Goal: Task Accomplishment & Management: Manage account settings

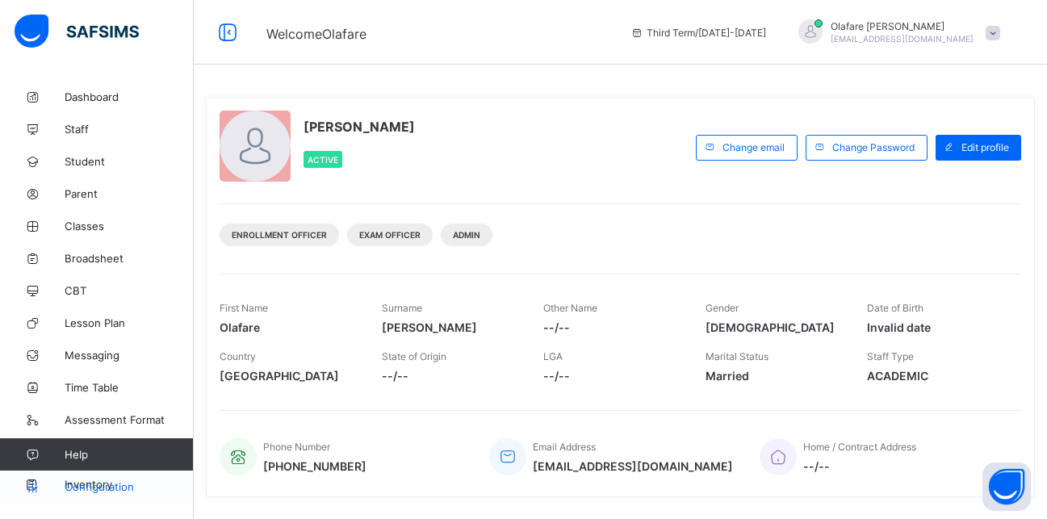
click at [106, 485] on span "Configuration" at bounding box center [129, 487] width 128 height 13
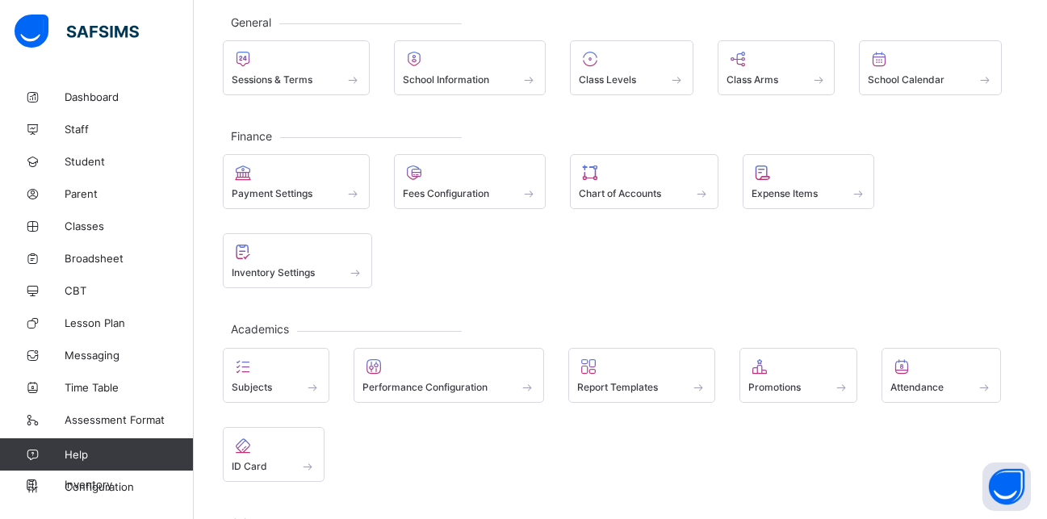
scroll to position [94, 0]
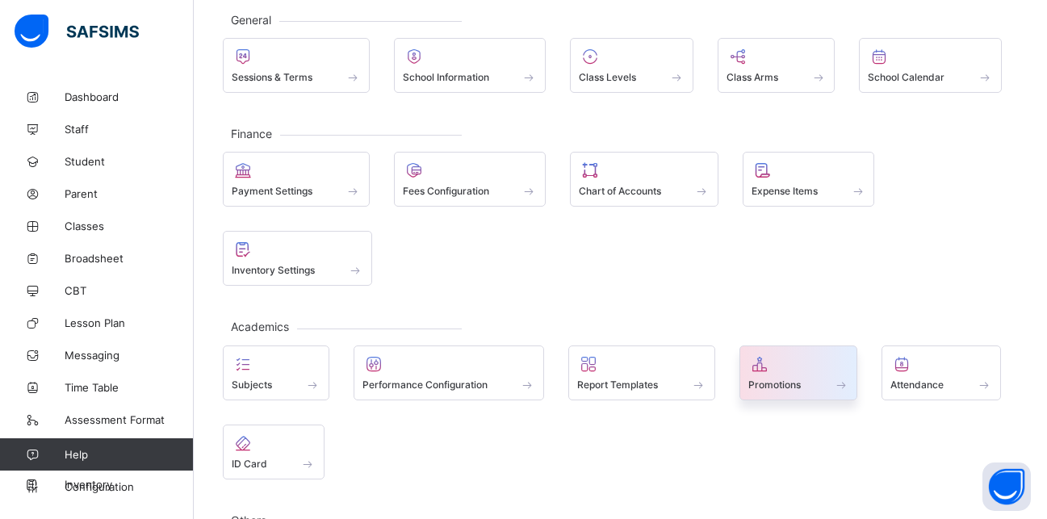
click at [791, 376] on span at bounding box center [799, 376] width 101 height 4
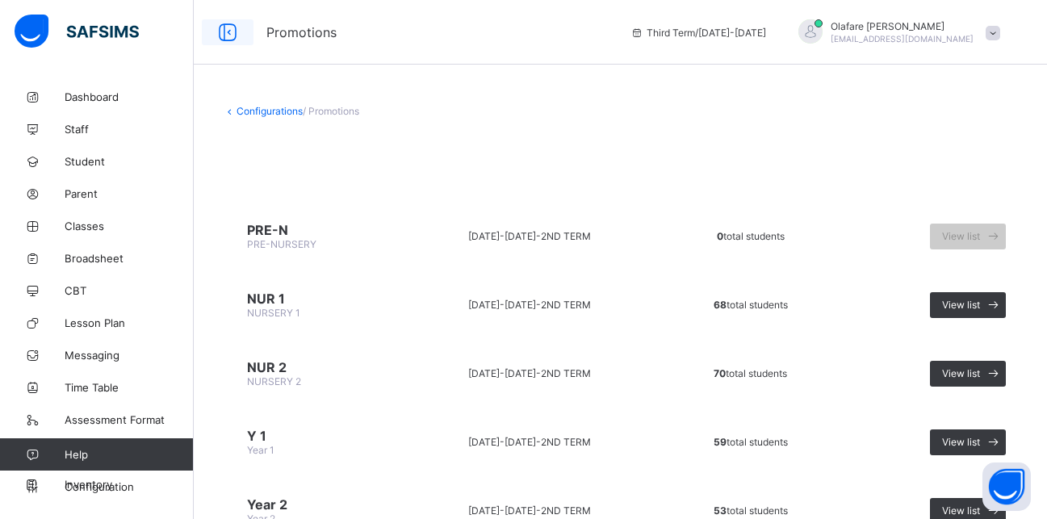
click at [229, 25] on icon at bounding box center [227, 32] width 27 height 23
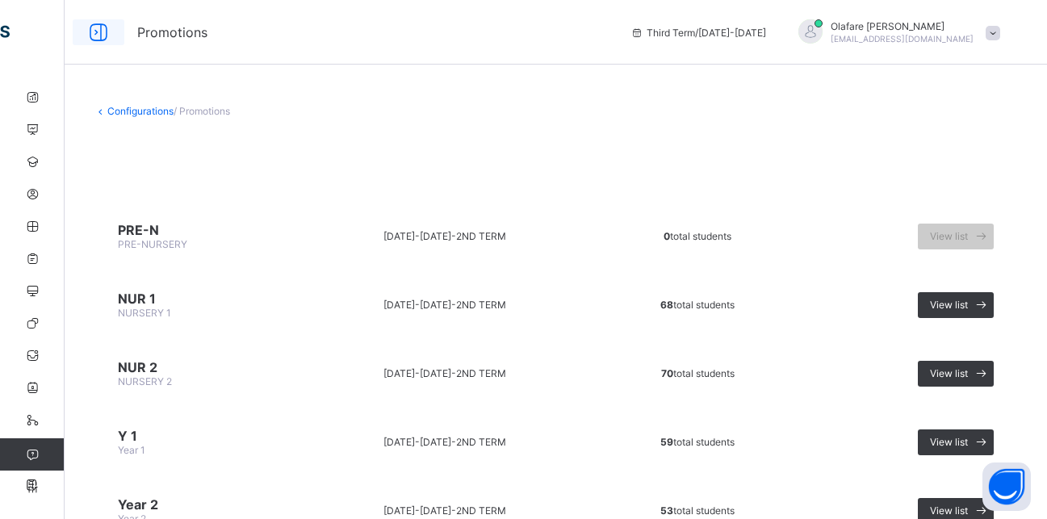
click at [102, 31] on icon at bounding box center [98, 32] width 27 height 23
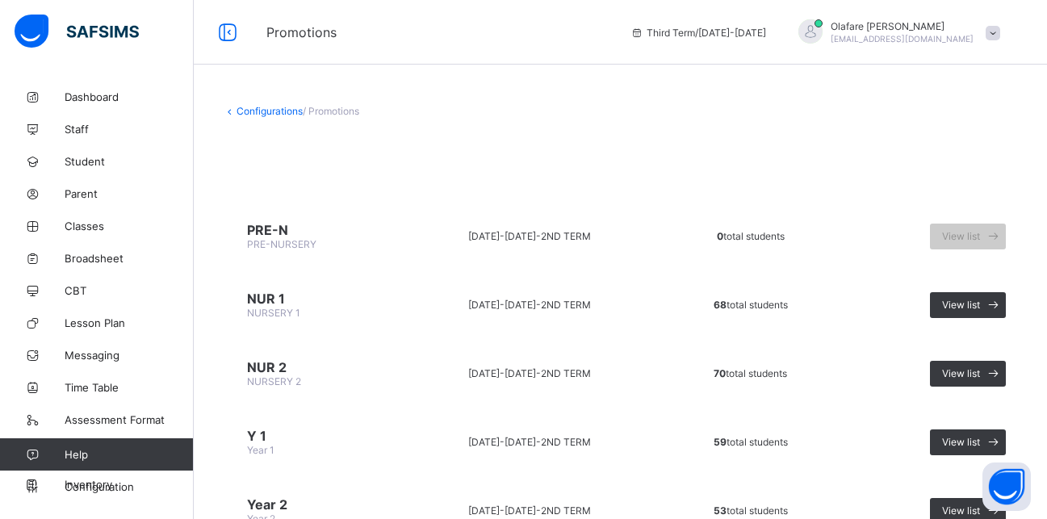
click at [264, 115] on link "Configurations" at bounding box center [270, 111] width 66 height 12
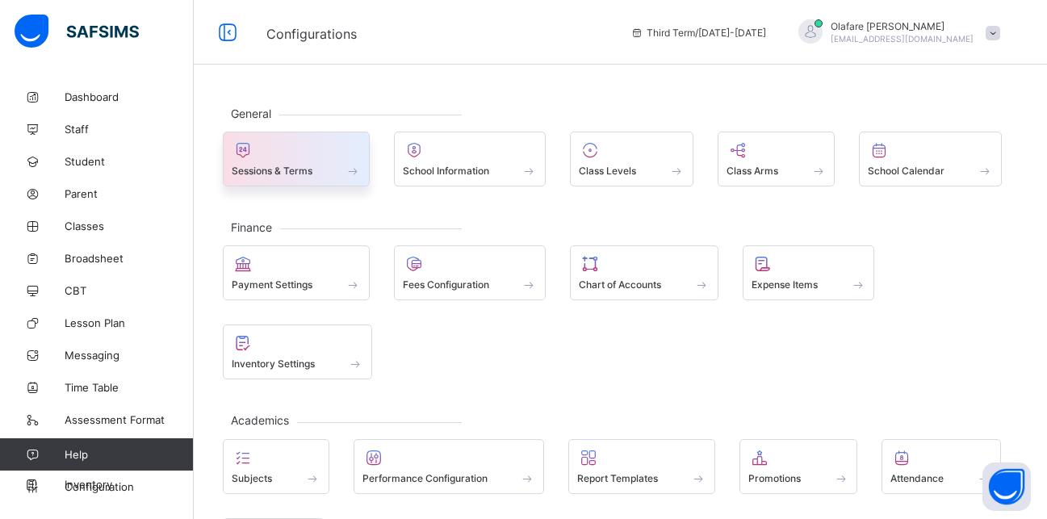
click at [284, 161] on span at bounding box center [296, 162] width 129 height 4
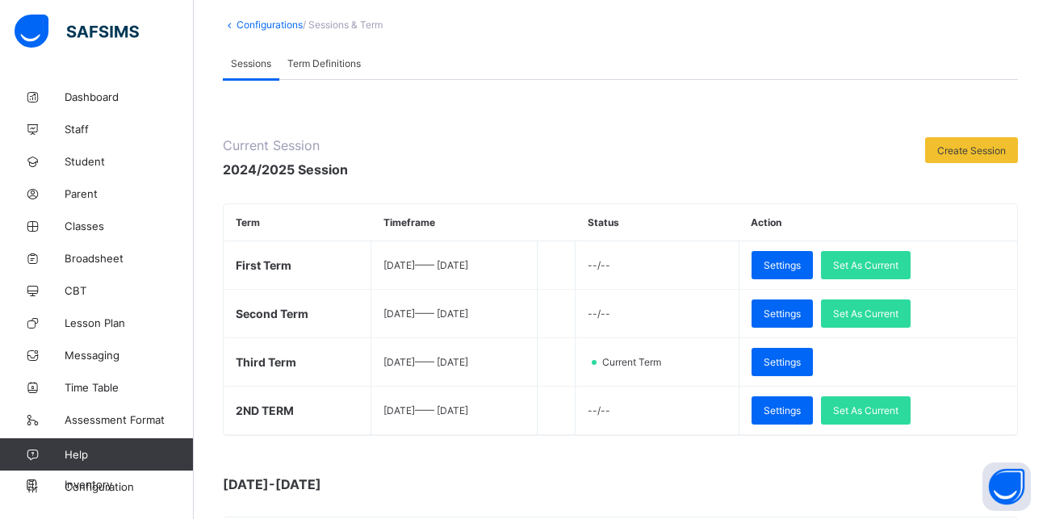
scroll to position [94, 0]
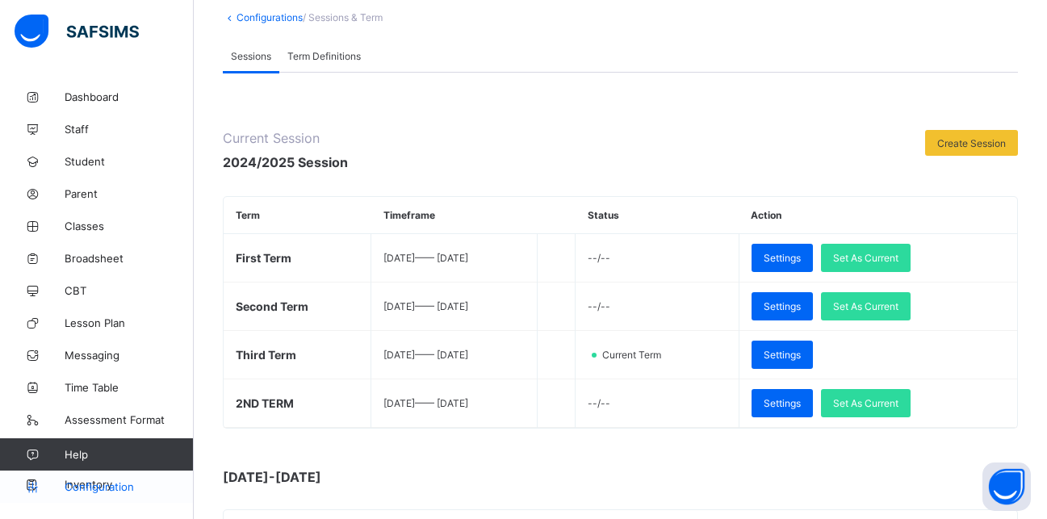
click at [107, 481] on span "Configuration" at bounding box center [129, 487] width 128 height 13
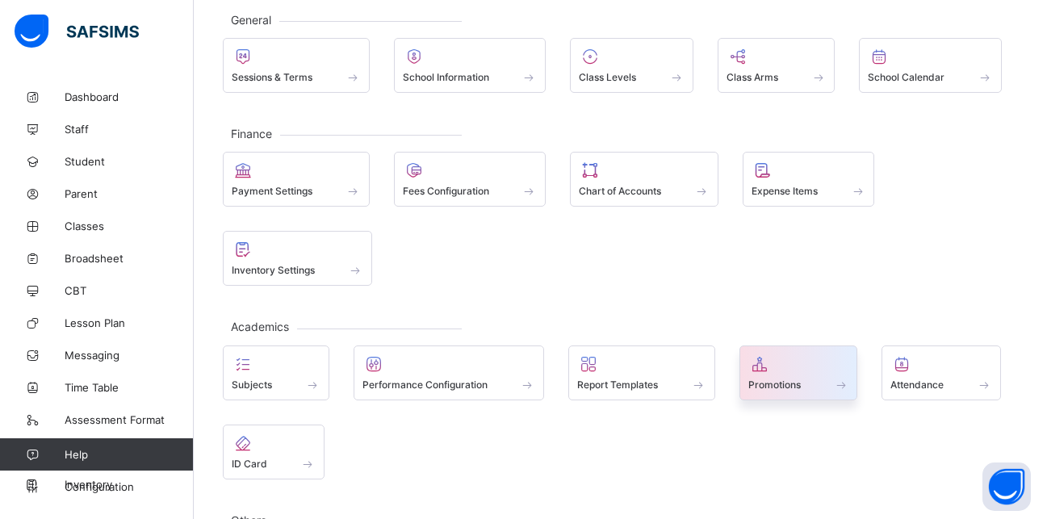
click at [788, 372] on div at bounding box center [799, 364] width 101 height 19
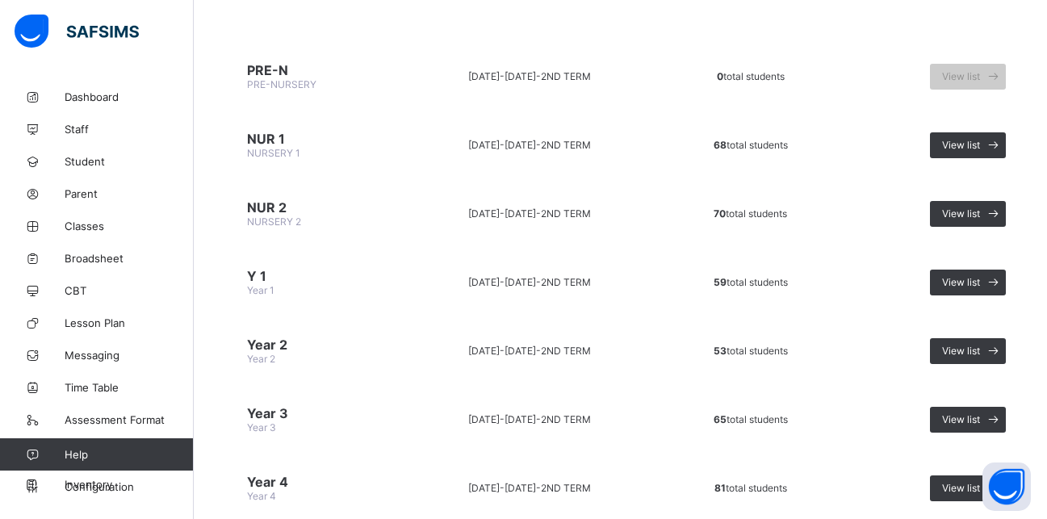
scroll to position [197, 0]
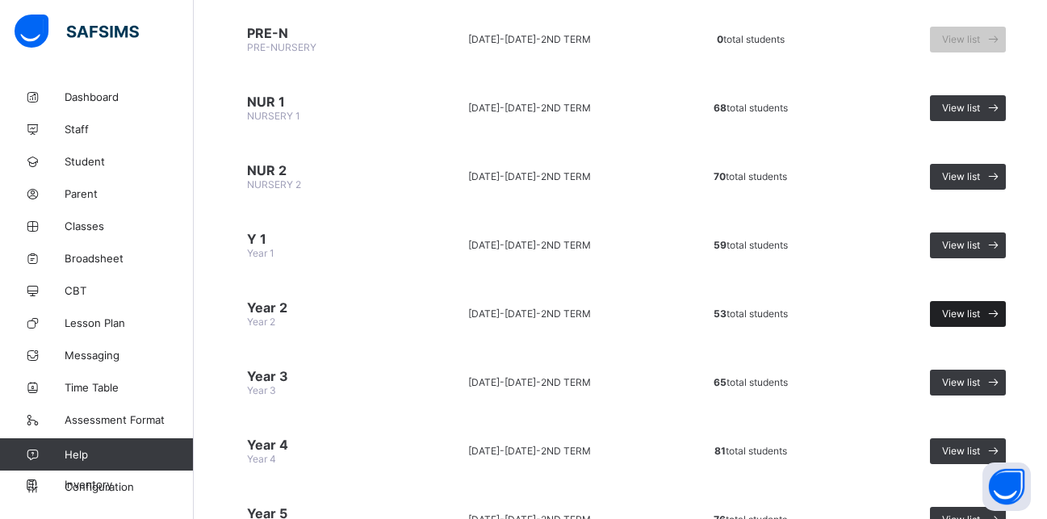
click at [951, 314] on span "View list" at bounding box center [961, 314] width 38 height 12
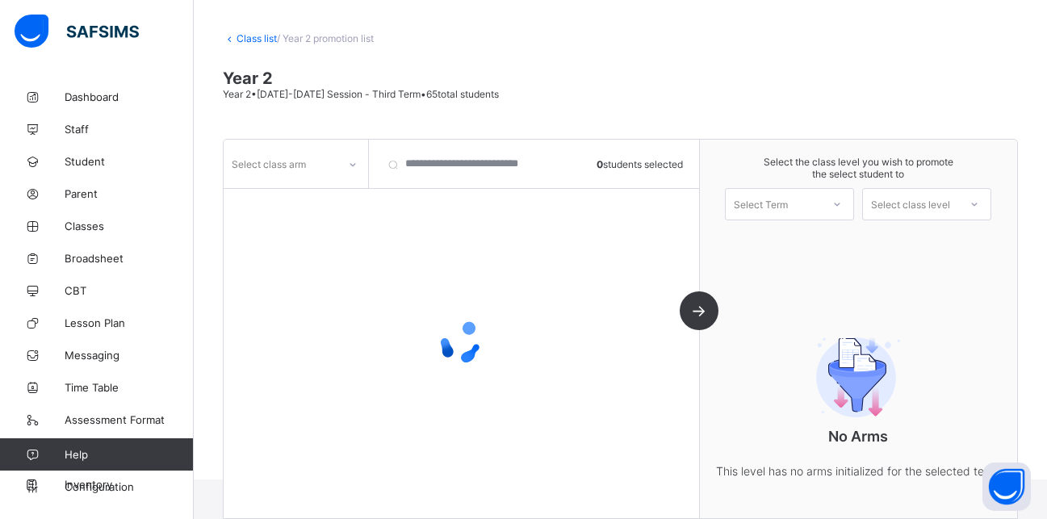
scroll to position [105, 0]
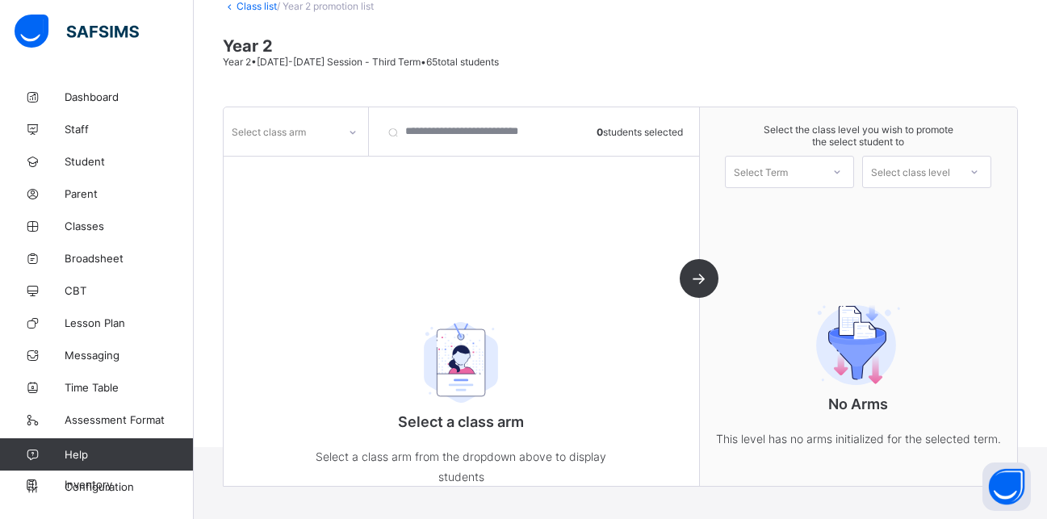
click at [767, 164] on div "Select Term" at bounding box center [761, 172] width 54 height 32
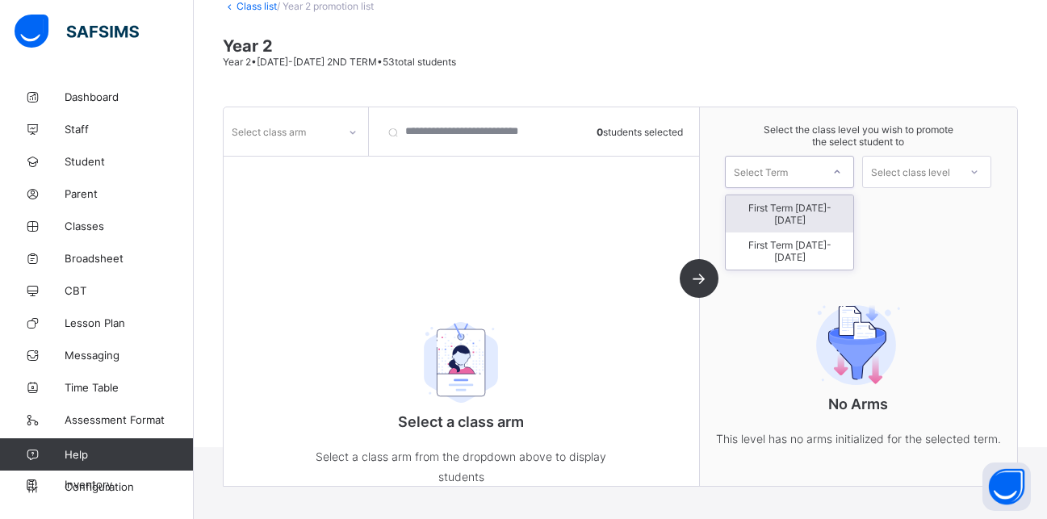
click at [821, 207] on div "First Term [DATE]-[DATE]" at bounding box center [790, 213] width 128 height 37
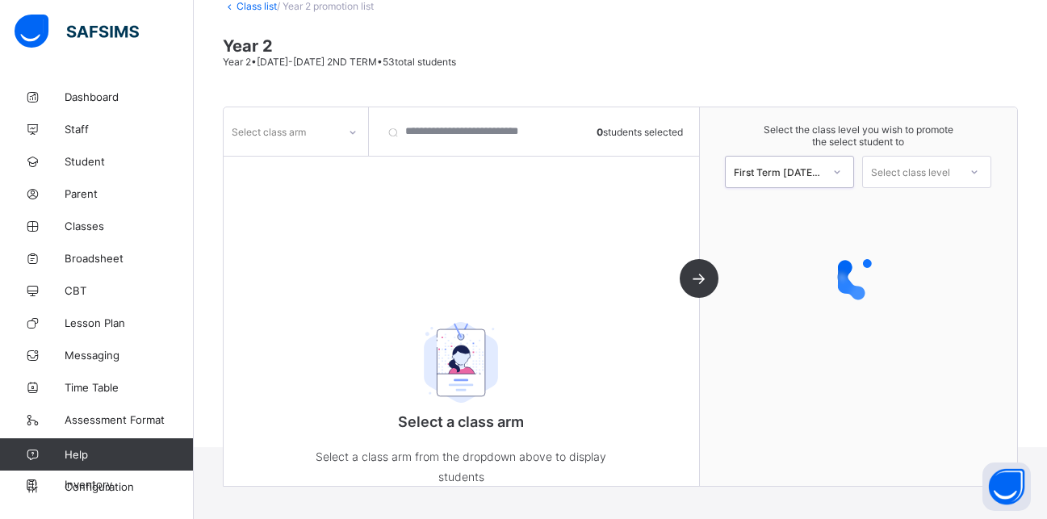
click at [910, 178] on div "Select class level" at bounding box center [910, 172] width 79 height 32
click at [923, 209] on div "Year 3" at bounding box center [927, 208] width 128 height 26
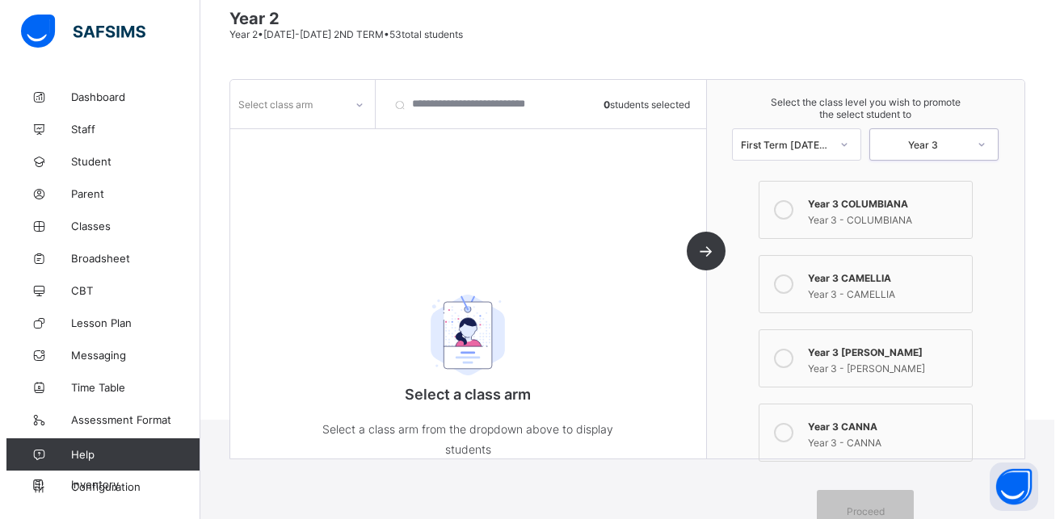
scroll to position [146, 0]
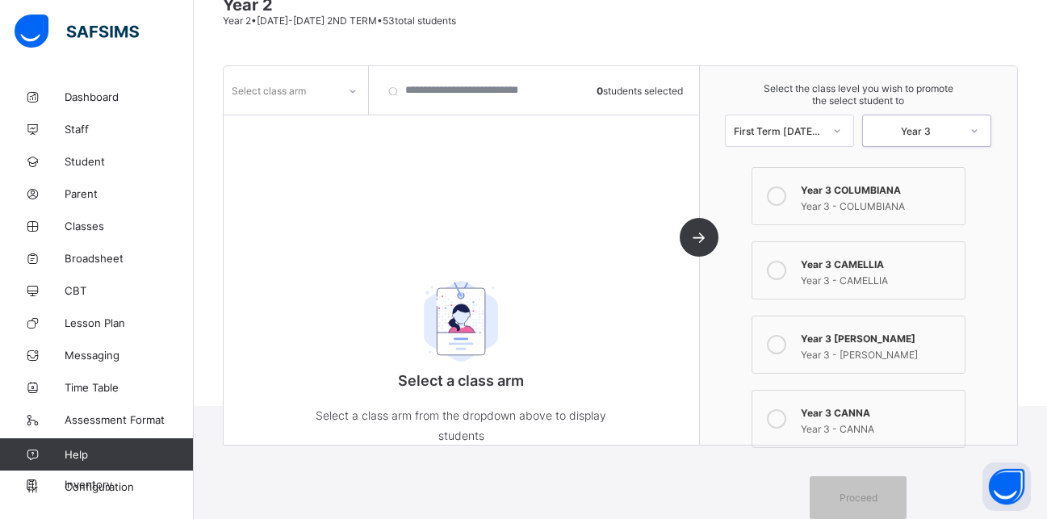
click at [786, 420] on icon at bounding box center [776, 418] width 19 height 19
click at [357, 95] on div at bounding box center [352, 91] width 27 height 26
click at [288, 178] on div "BRUNNERA" at bounding box center [296, 175] width 143 height 25
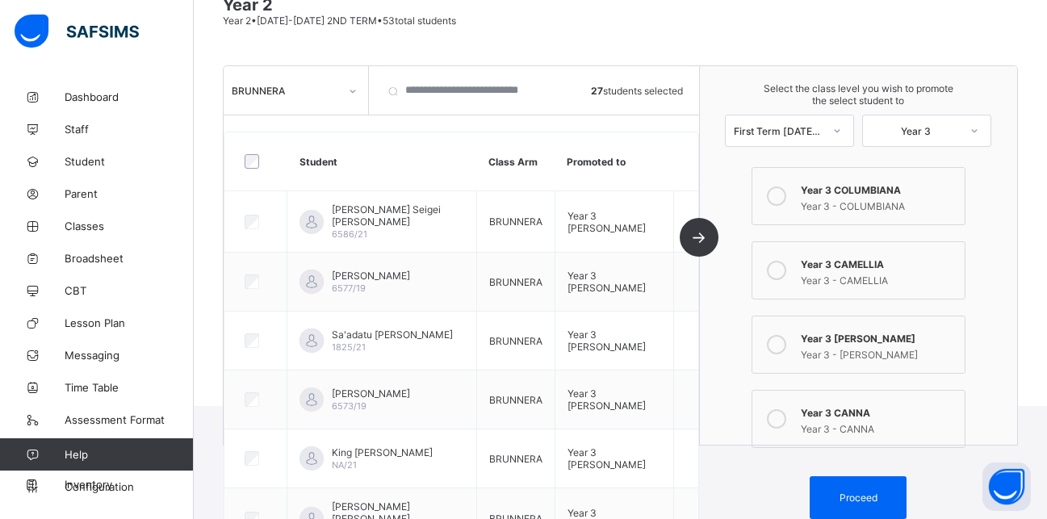
click at [841, 132] on icon at bounding box center [838, 130] width 6 height 3
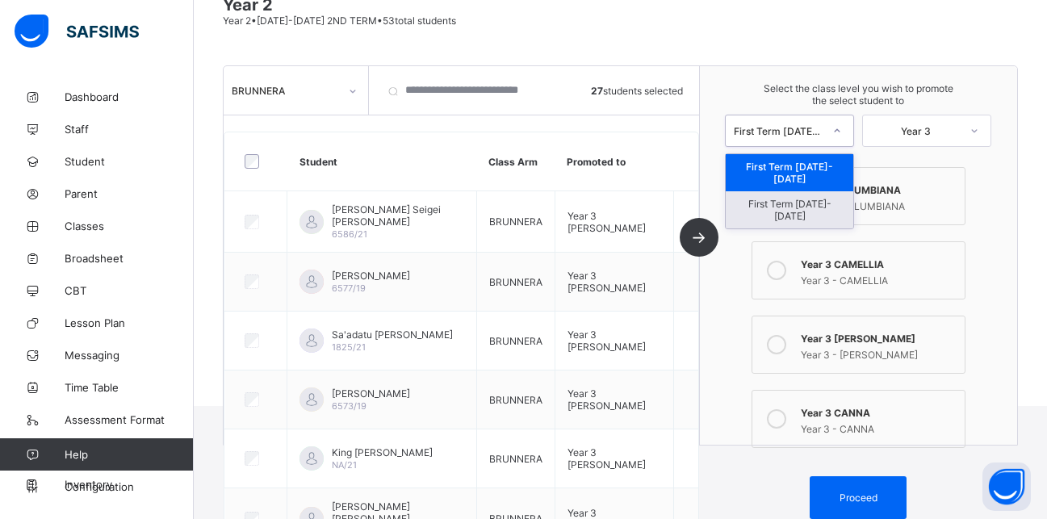
click at [806, 191] on div "First Term [DATE]-[DATE]" at bounding box center [790, 209] width 128 height 37
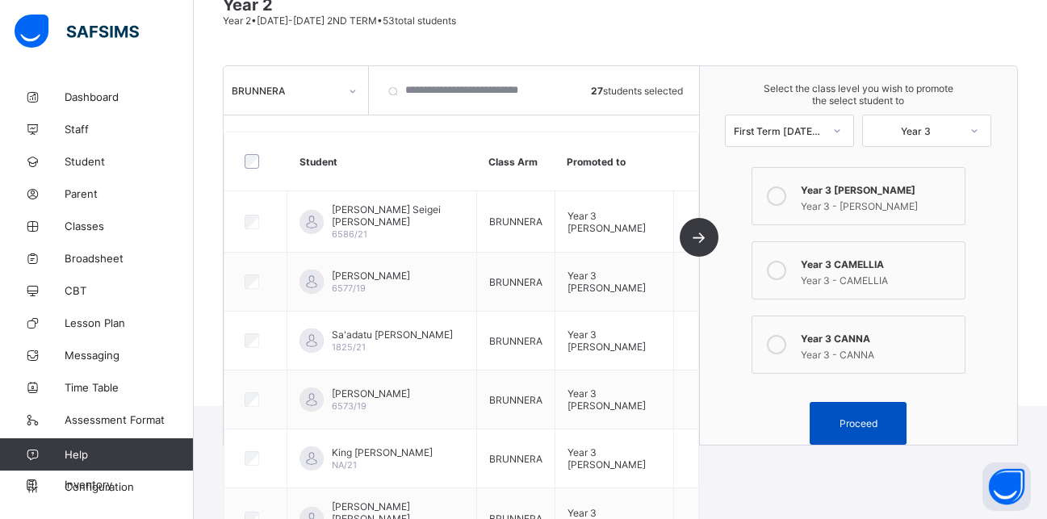
click at [867, 426] on span "Proceed" at bounding box center [859, 424] width 38 height 12
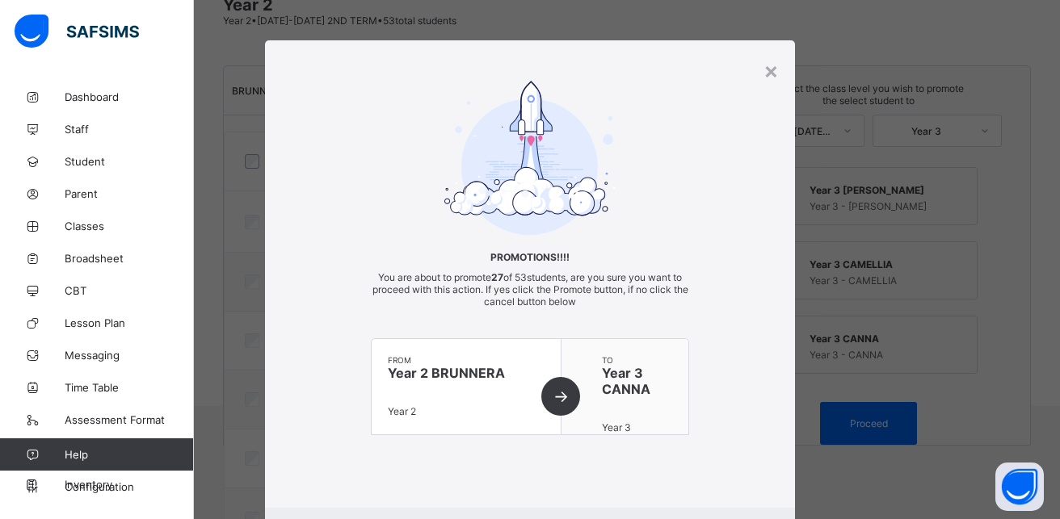
click at [560, 399] on div "from Year 2 BRUNNERA Year 2" at bounding box center [466, 386] width 190 height 95
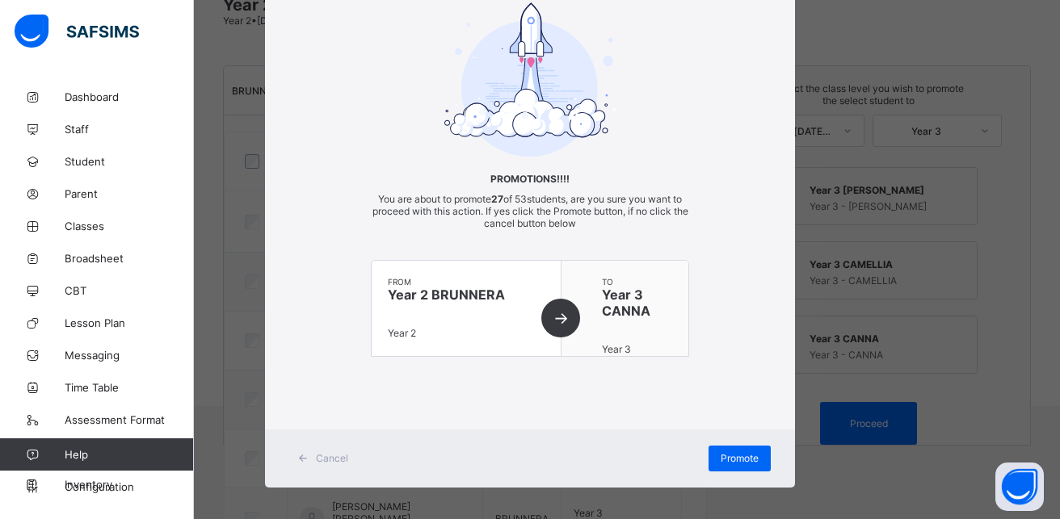
scroll to position [87, 0]
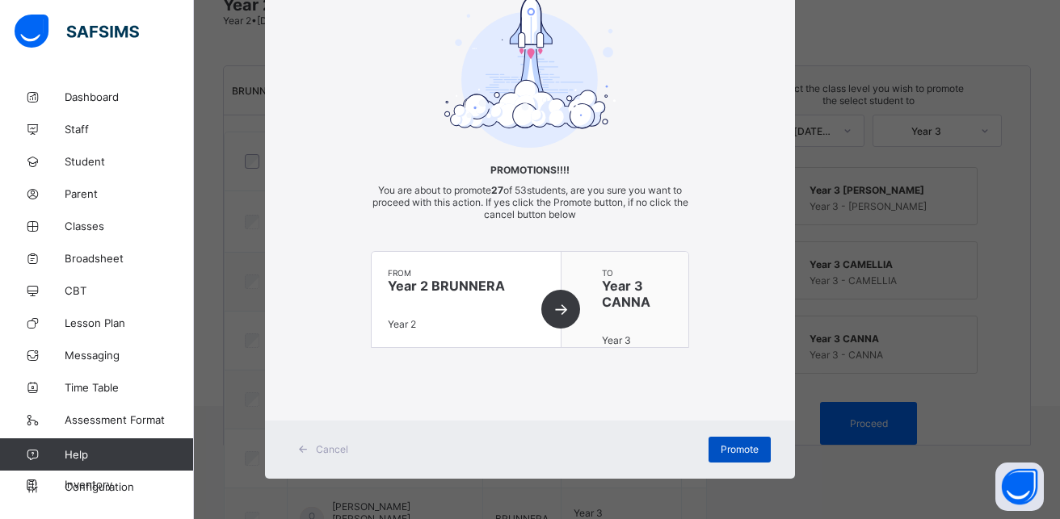
click at [741, 451] on span "Promote" at bounding box center [739, 449] width 38 height 12
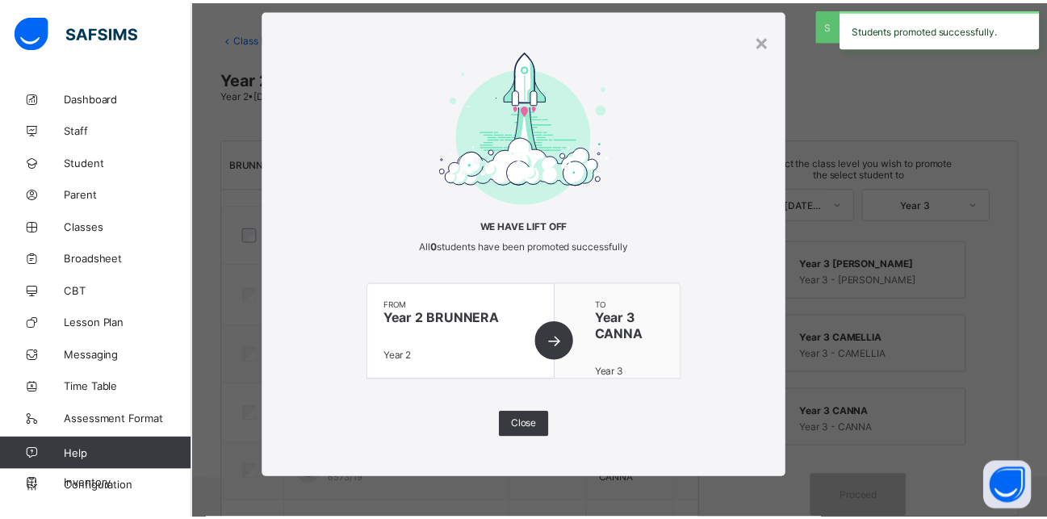
scroll to position [146, 0]
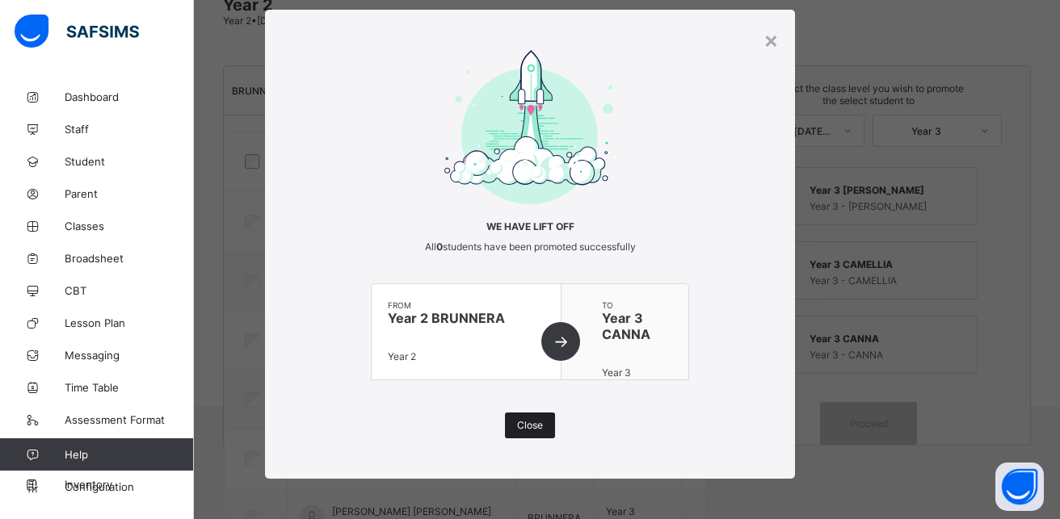
click at [531, 416] on div "Close" at bounding box center [530, 426] width 50 height 26
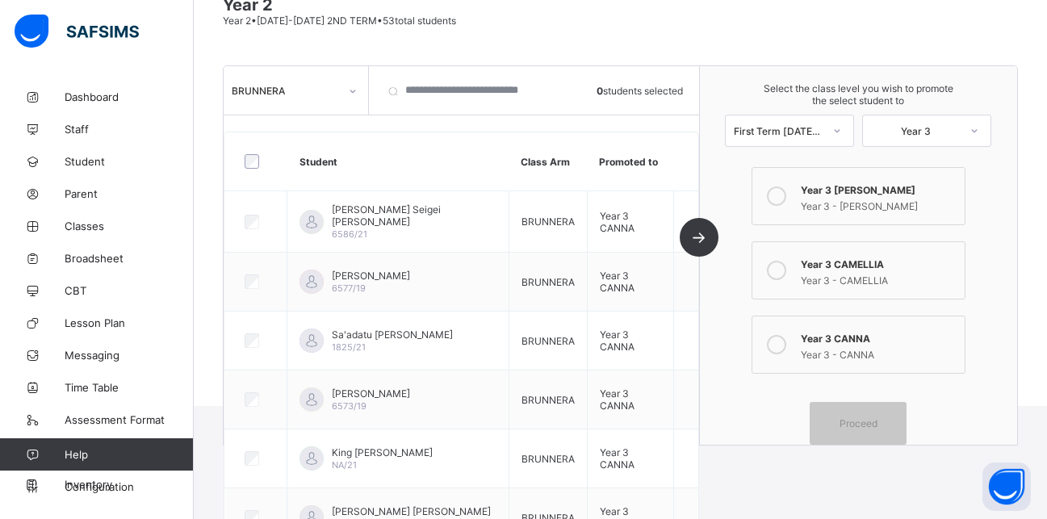
click at [346, 91] on div at bounding box center [352, 91] width 27 height 26
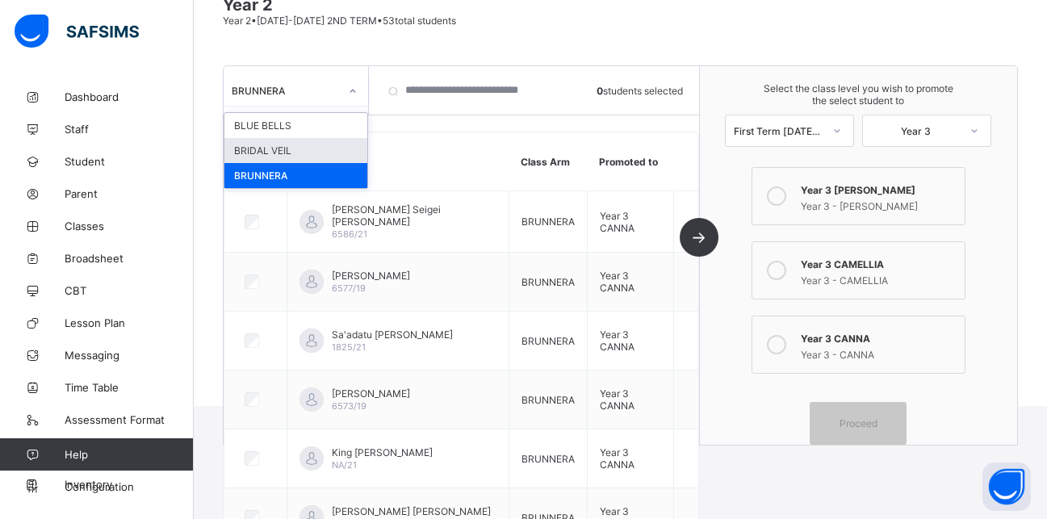
click at [292, 147] on div "BRIDAL VEIL" at bounding box center [296, 150] width 143 height 25
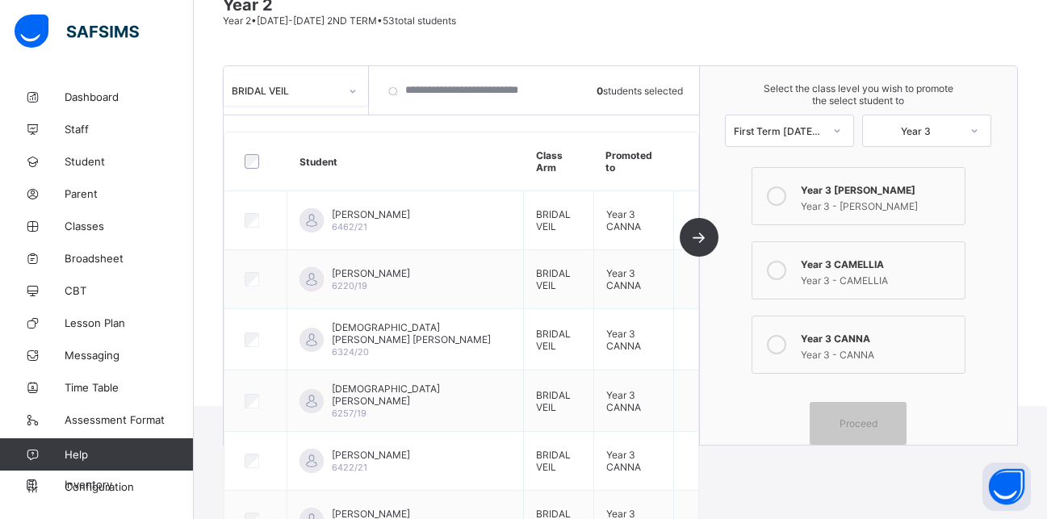
click at [250, 169] on div at bounding box center [256, 162] width 38 height 34
click at [867, 275] on div "Year 3 - CAMELLIA" at bounding box center [879, 279] width 156 height 16
click at [863, 420] on span "Proceed" at bounding box center [859, 424] width 38 height 12
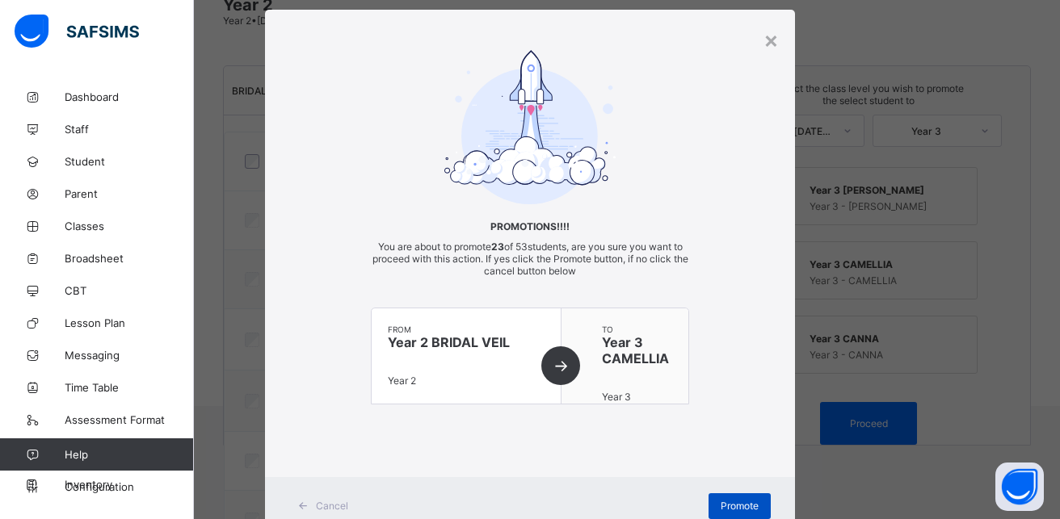
click at [732, 505] on span "Promote" at bounding box center [739, 506] width 38 height 12
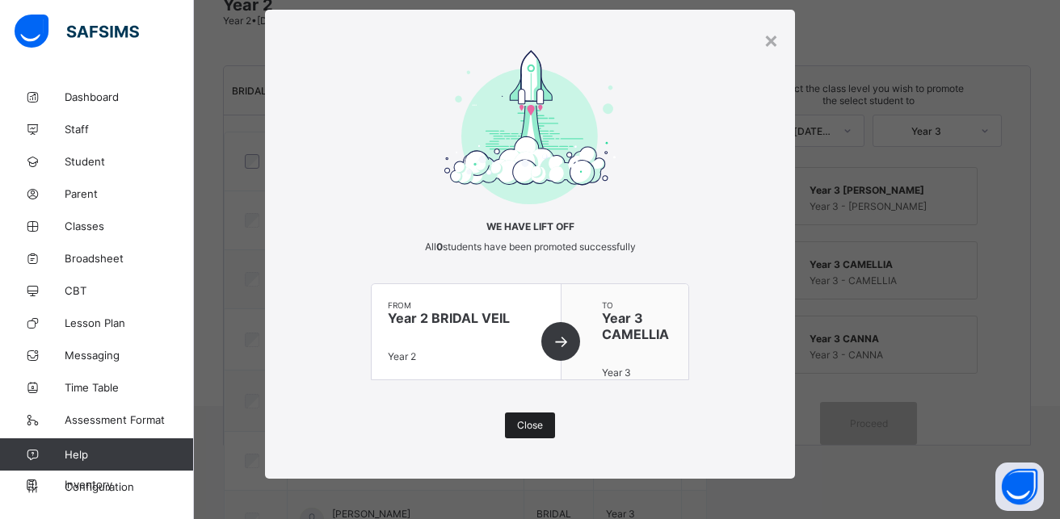
click at [519, 426] on span "Close" at bounding box center [530, 425] width 26 height 12
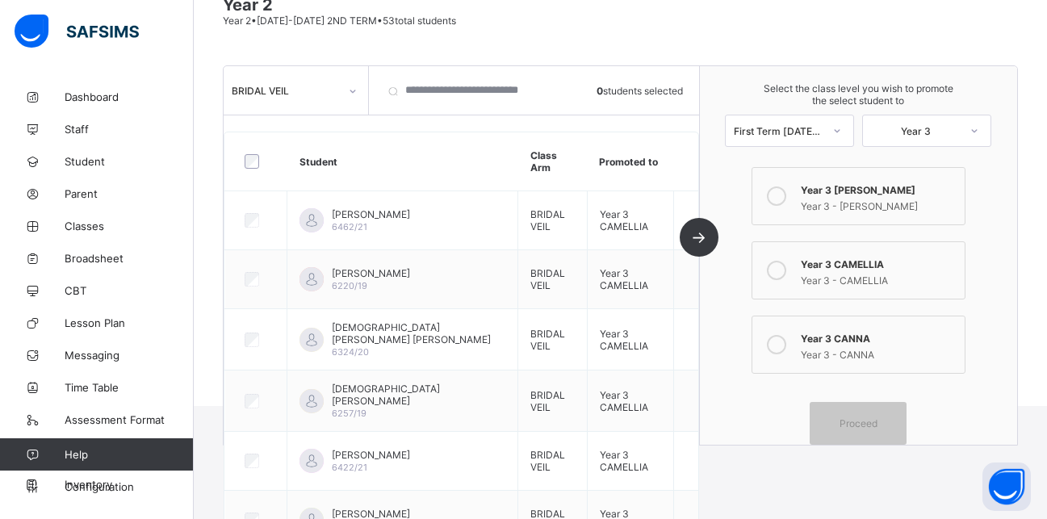
click at [332, 101] on div "BRIDAL VEIL" at bounding box center [281, 90] width 114 height 23
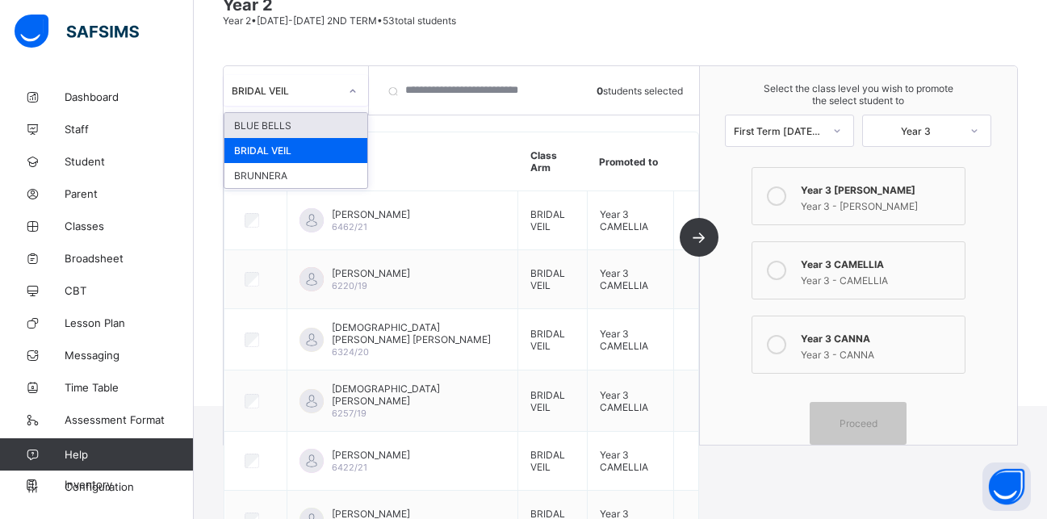
click at [305, 126] on div "BLUE BELLS" at bounding box center [296, 125] width 143 height 25
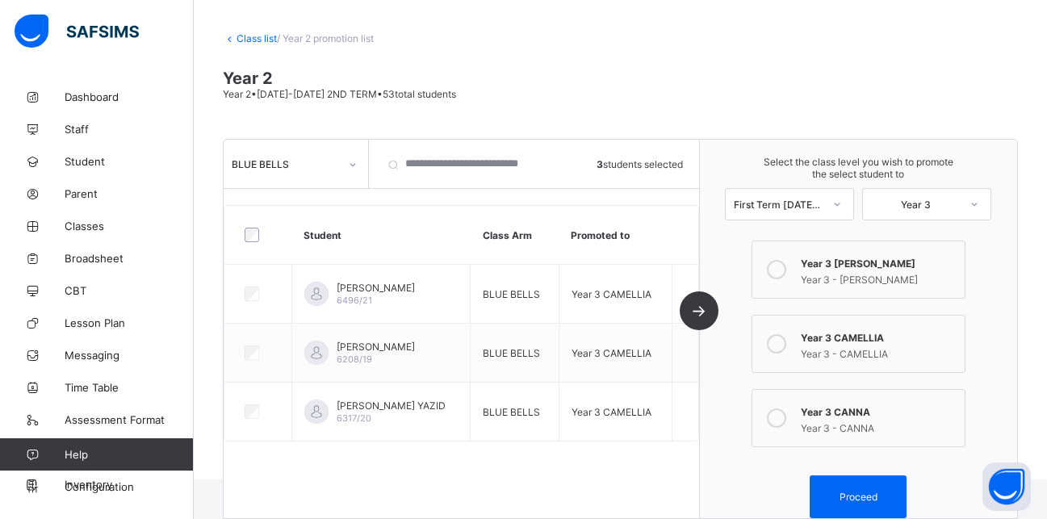
click at [787, 266] on icon at bounding box center [776, 269] width 19 height 19
click at [859, 492] on span "Proceed" at bounding box center [859, 497] width 38 height 12
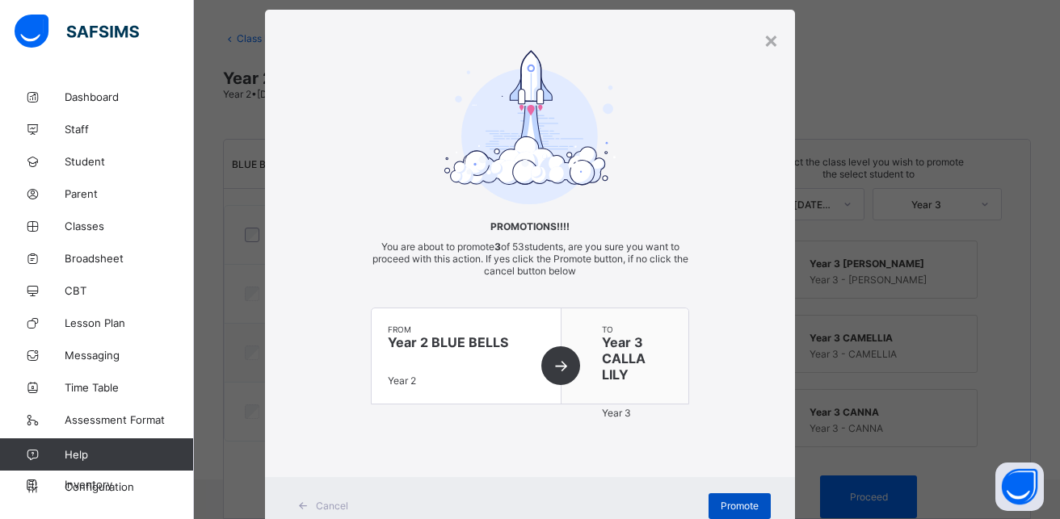
click at [730, 502] on span "Promote" at bounding box center [739, 506] width 38 height 12
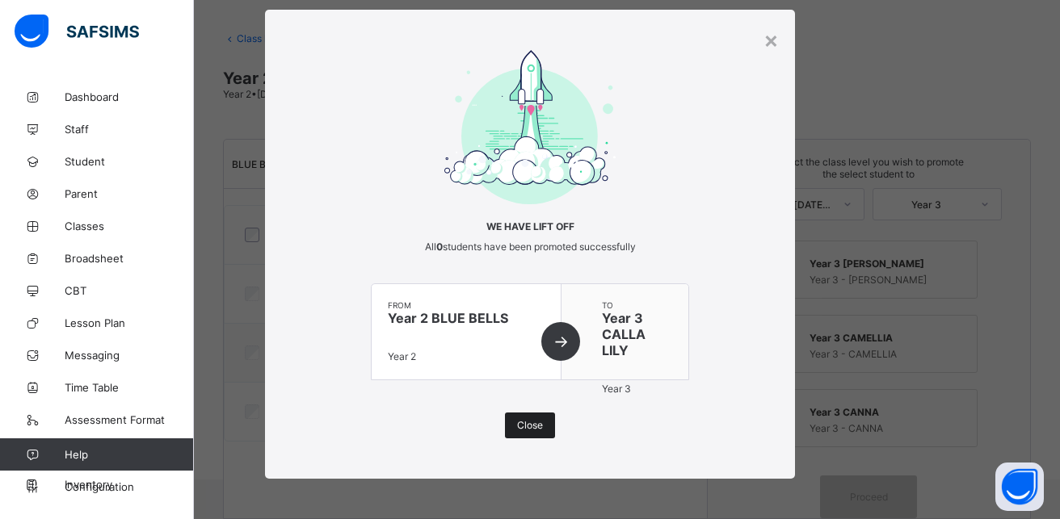
click at [524, 430] on span "Close" at bounding box center [530, 425] width 26 height 12
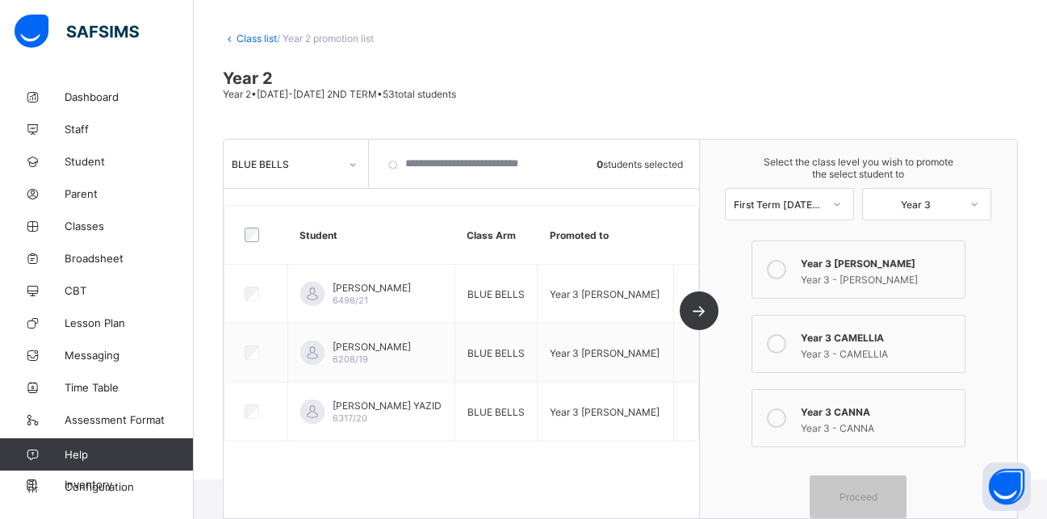
click at [248, 33] on link "Class list" at bounding box center [257, 38] width 40 height 12
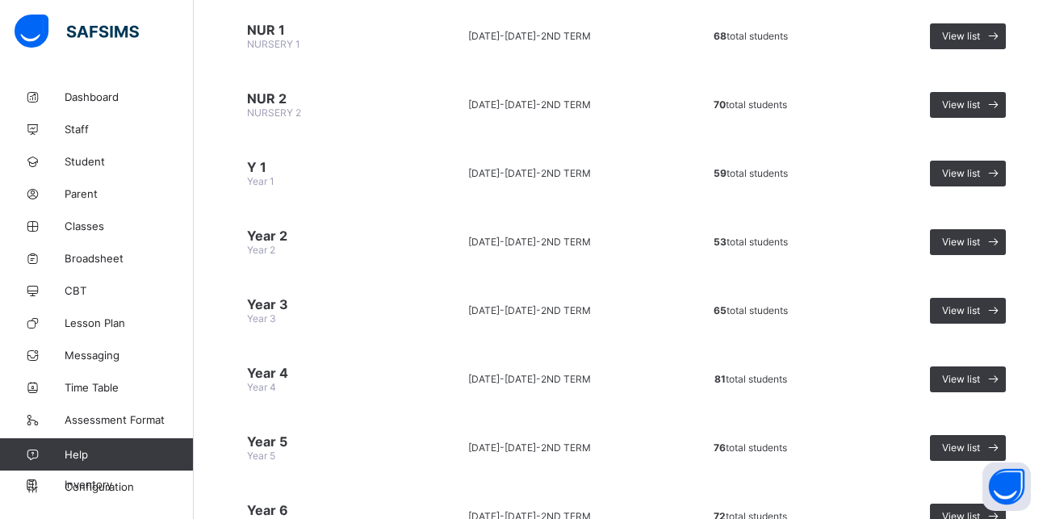
scroll to position [304, 0]
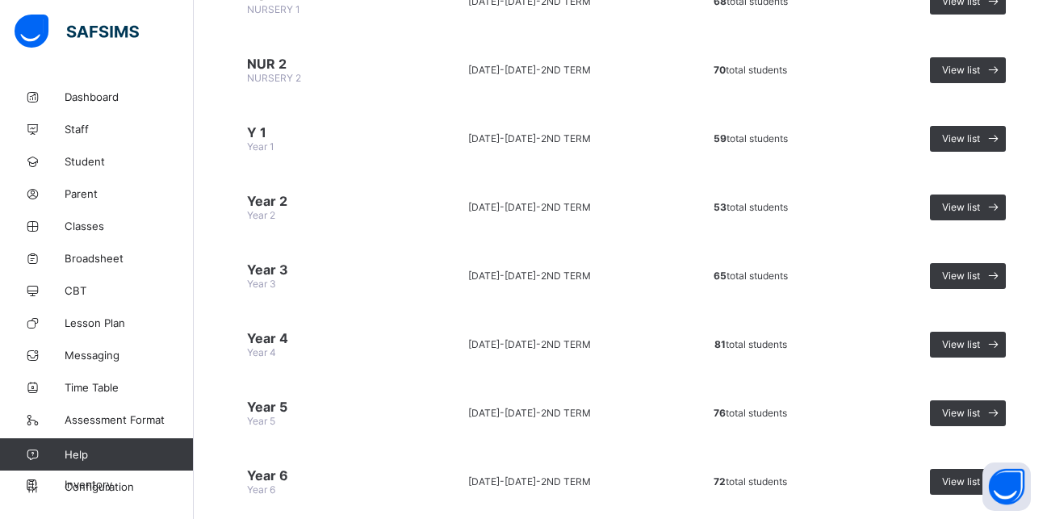
click at [546, 275] on span "2ND TERM" at bounding box center [566, 276] width 50 height 12
click at [964, 271] on span "View list" at bounding box center [961, 276] width 38 height 12
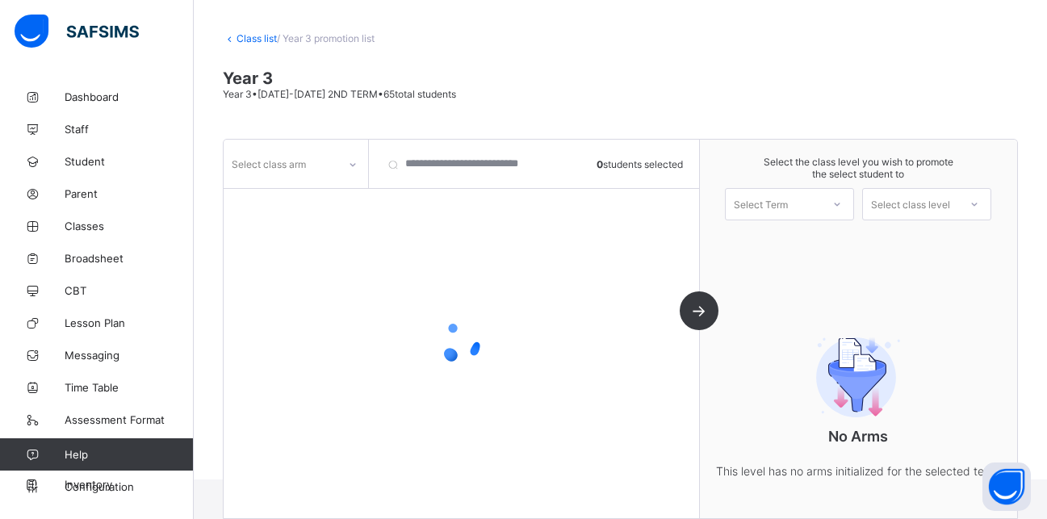
scroll to position [105, 0]
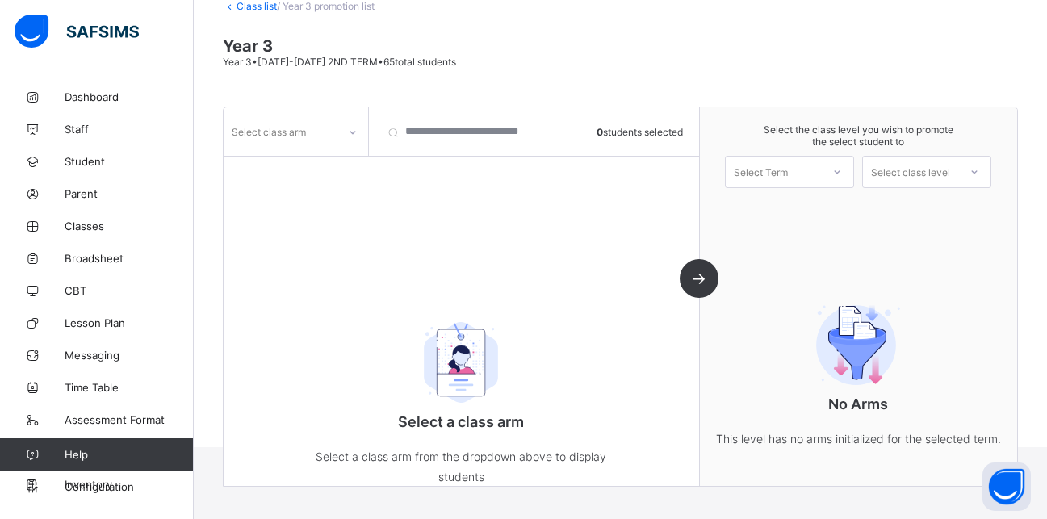
click at [350, 132] on icon at bounding box center [353, 132] width 10 height 16
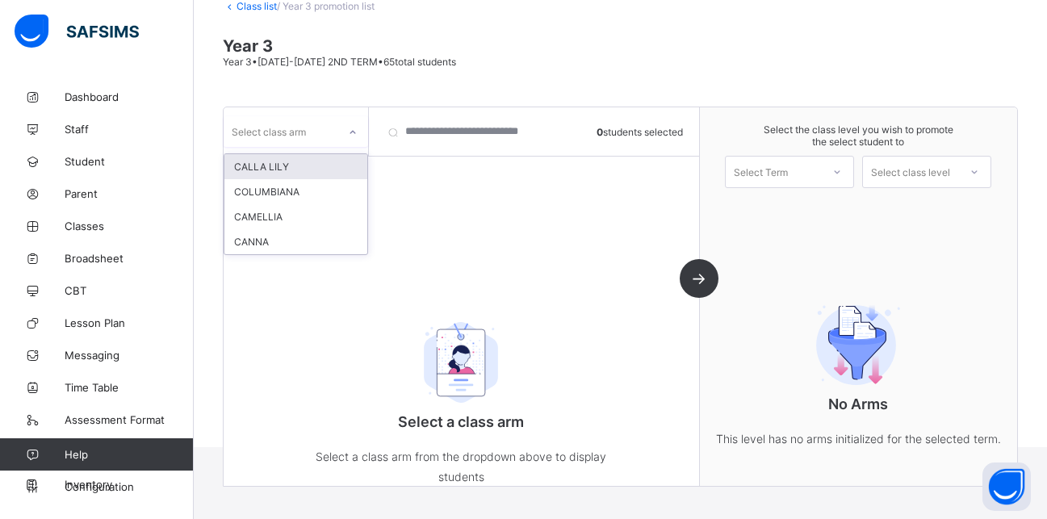
click at [310, 169] on div "CALLA LILY" at bounding box center [296, 166] width 143 height 25
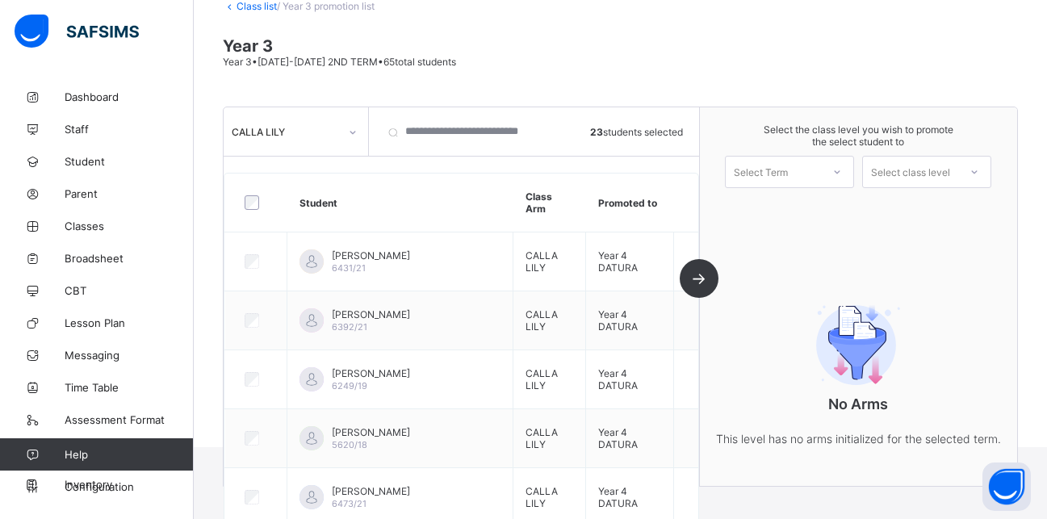
click at [783, 166] on div "Select Term" at bounding box center [761, 172] width 54 height 32
click at [781, 233] on div "First Term [DATE]-[DATE]" at bounding box center [790, 251] width 128 height 37
click at [901, 175] on div "Select class level" at bounding box center [910, 172] width 79 height 32
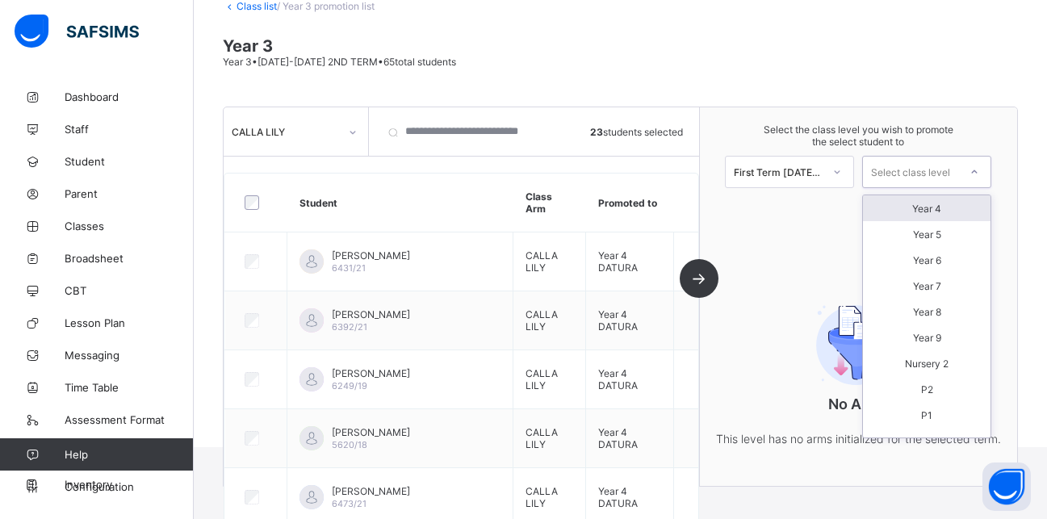
click at [921, 210] on div "Year 4" at bounding box center [927, 208] width 128 height 26
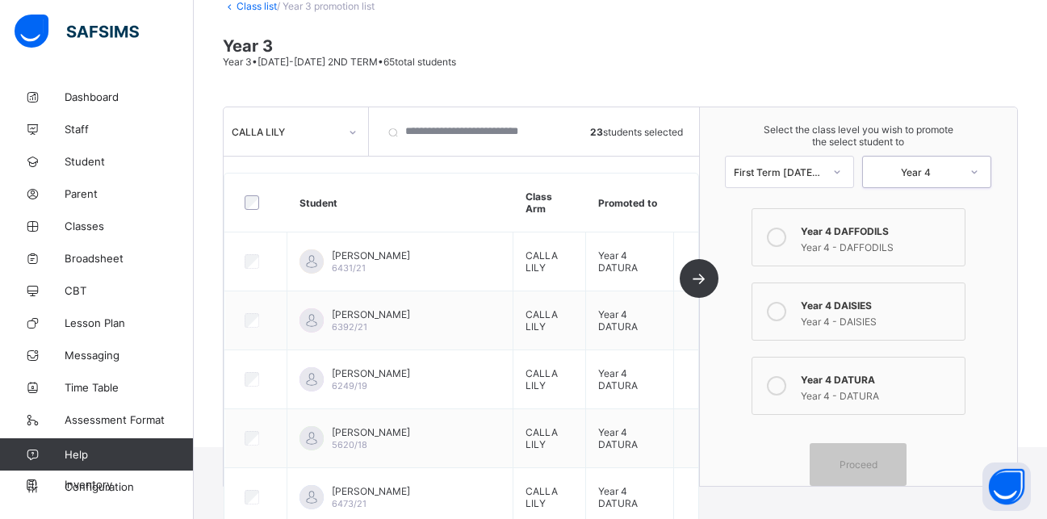
click at [787, 311] on icon at bounding box center [776, 311] width 19 height 19
click at [858, 469] on span "Proceed" at bounding box center [859, 465] width 38 height 12
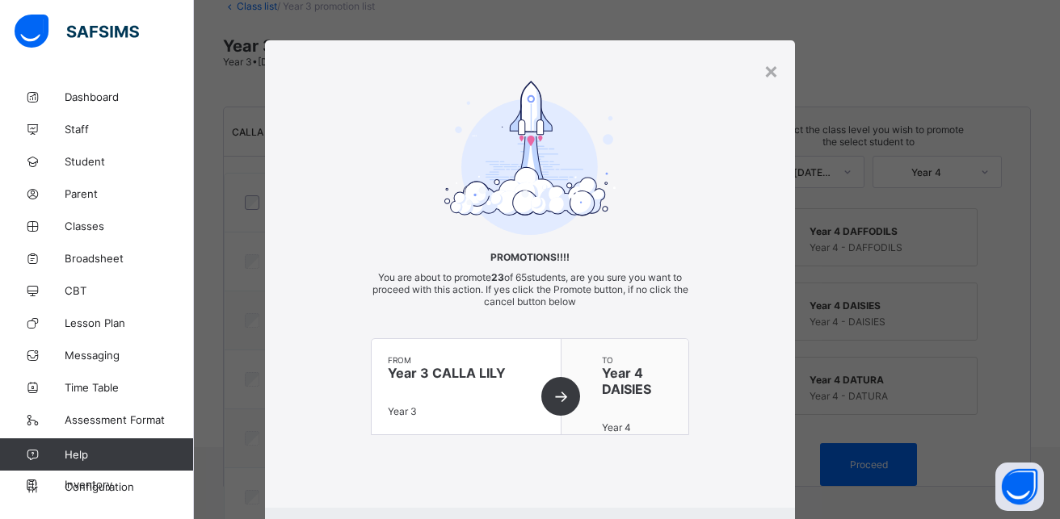
scroll to position [87, 0]
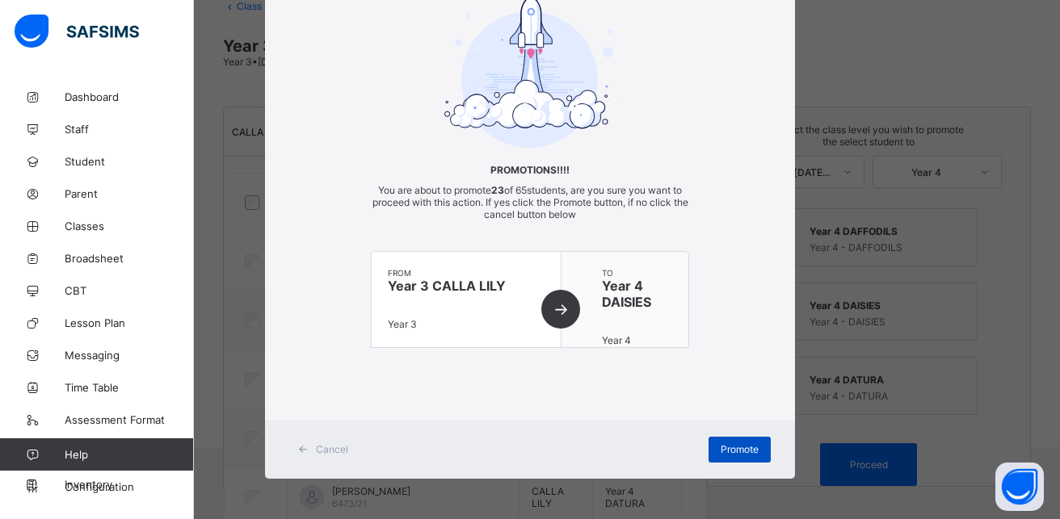
click at [728, 458] on div "Promote" at bounding box center [739, 450] width 62 height 26
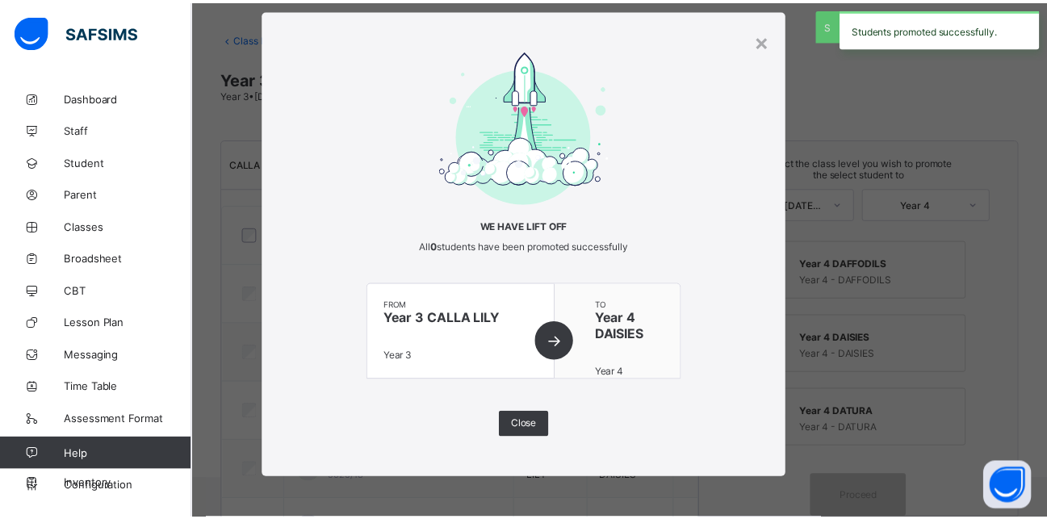
scroll to position [105, 0]
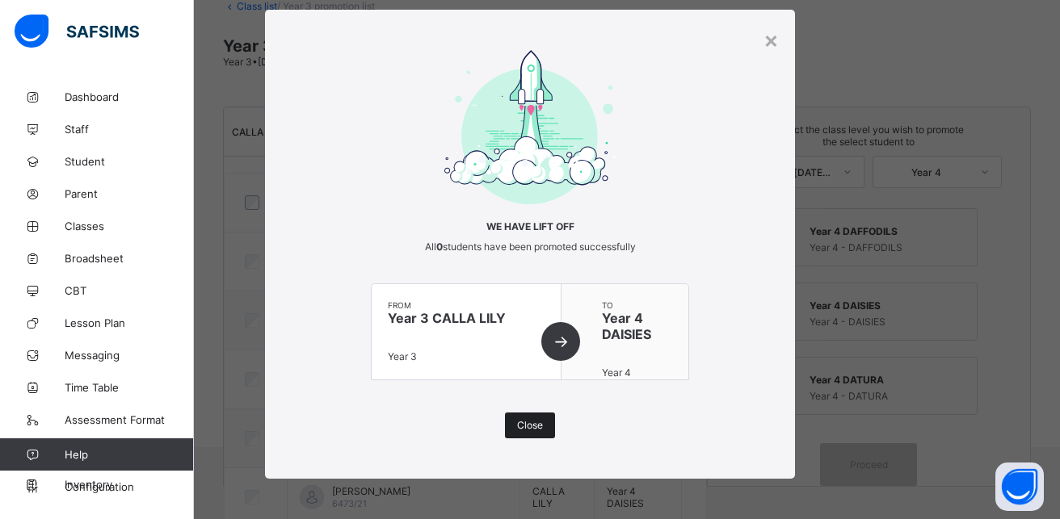
click at [528, 423] on span "Close" at bounding box center [530, 425] width 26 height 12
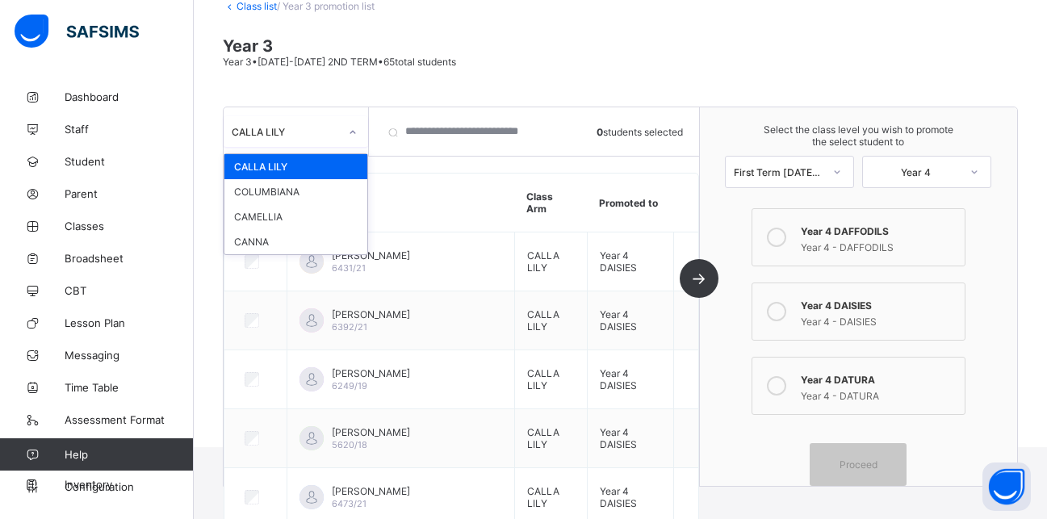
click at [349, 137] on icon at bounding box center [353, 132] width 10 height 16
click at [271, 235] on div "CANNA" at bounding box center [296, 241] width 143 height 25
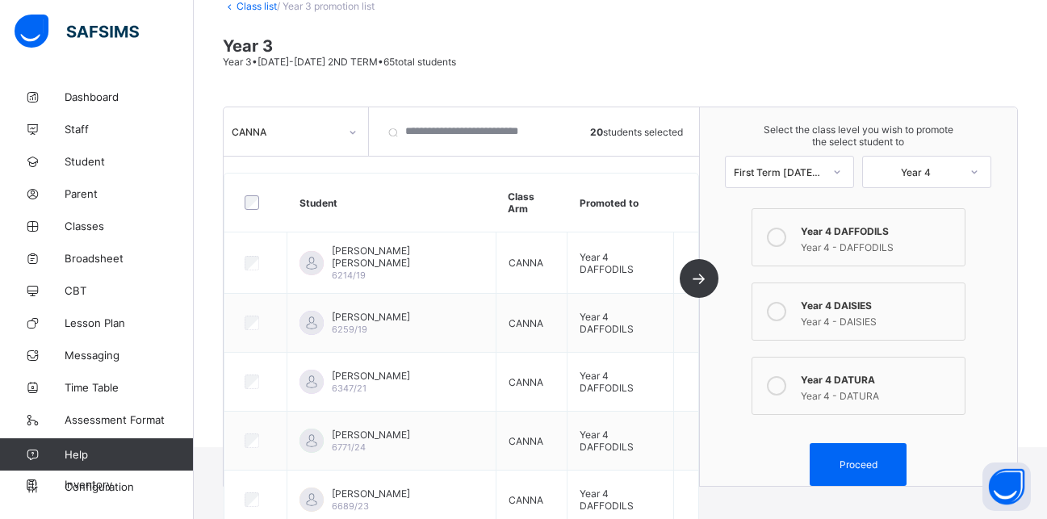
click at [786, 236] on icon at bounding box center [776, 237] width 19 height 19
click at [875, 464] on span "Proceed" at bounding box center [859, 465] width 38 height 12
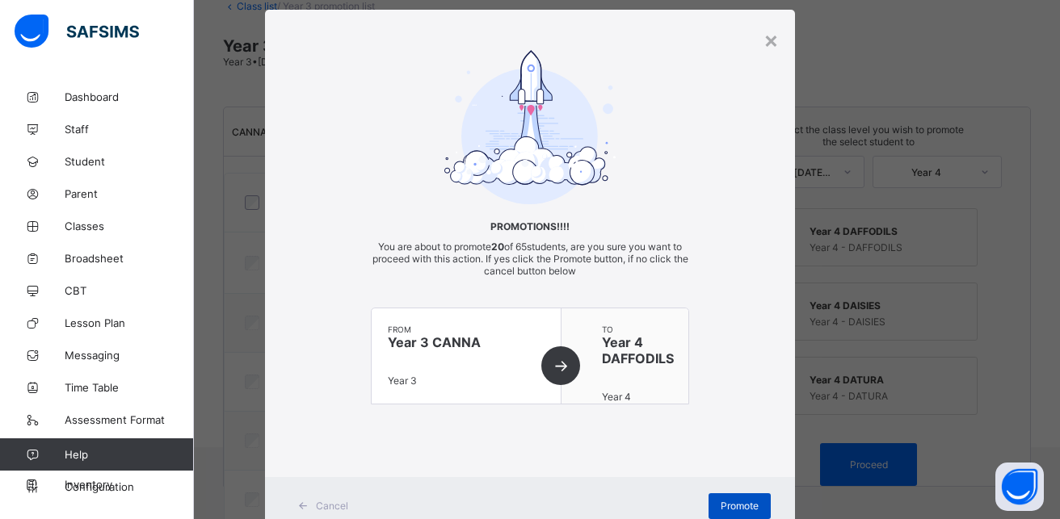
click at [729, 506] on span "Promote" at bounding box center [739, 506] width 38 height 12
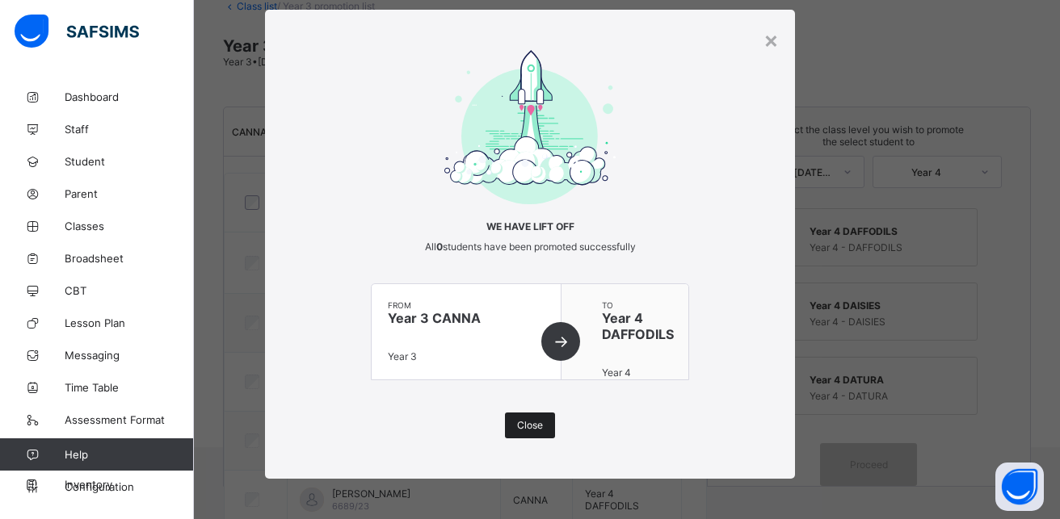
click at [532, 423] on span "Close" at bounding box center [530, 425] width 26 height 12
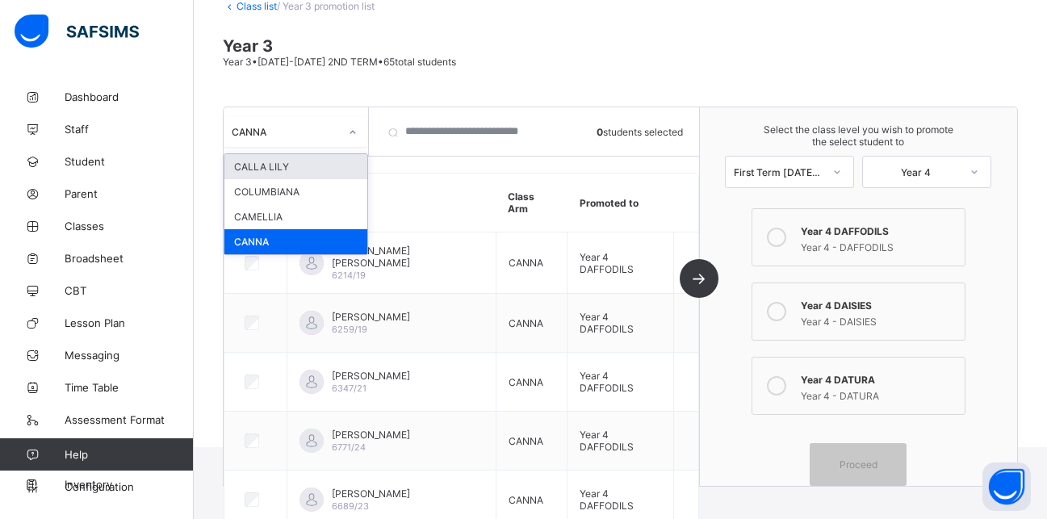
click at [351, 130] on icon at bounding box center [353, 132] width 10 height 16
click at [279, 209] on div "CAMELLIA" at bounding box center [296, 216] width 143 height 25
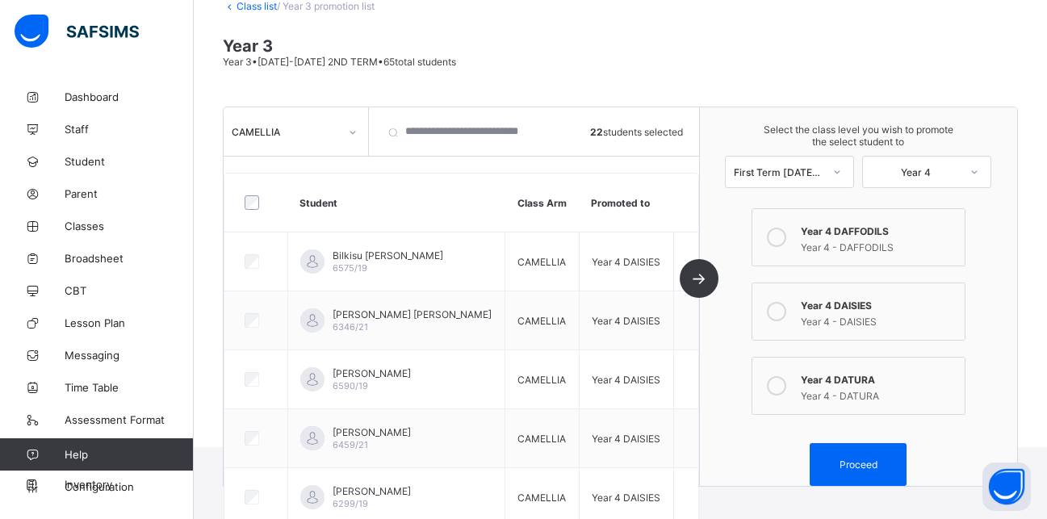
click at [787, 390] on icon at bounding box center [776, 385] width 19 height 19
click at [846, 471] on div "Proceed" at bounding box center [858, 464] width 97 height 43
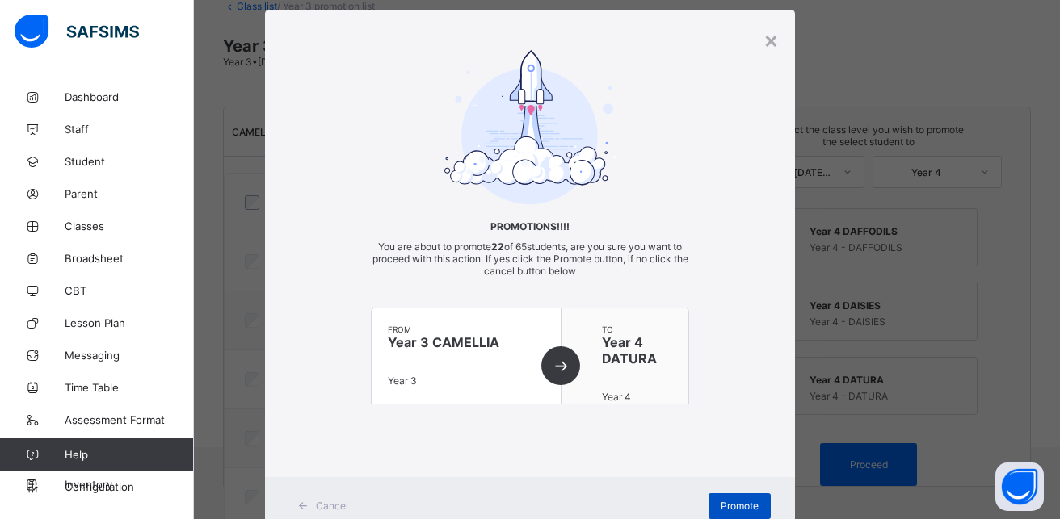
click at [737, 503] on span "Promote" at bounding box center [739, 506] width 38 height 12
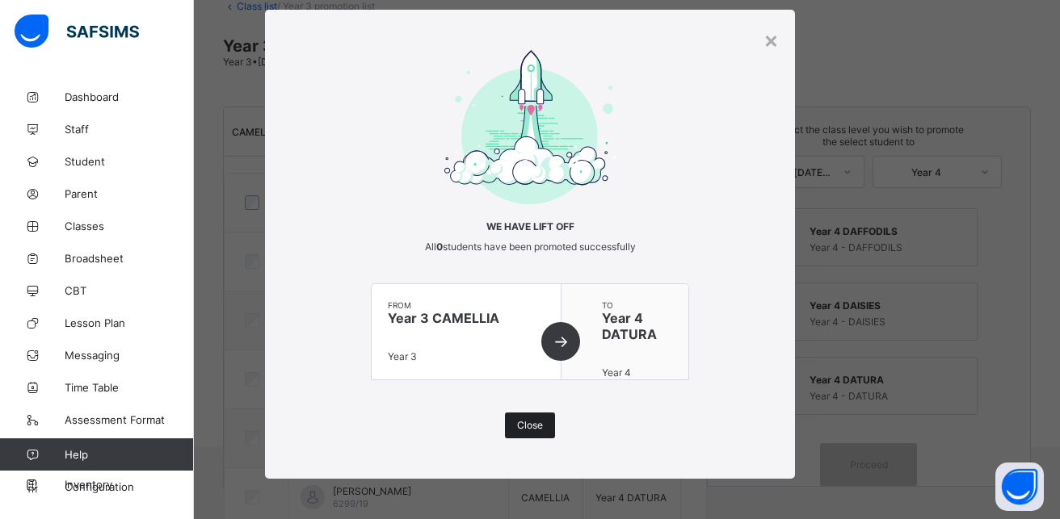
click at [532, 430] on span "Close" at bounding box center [530, 425] width 26 height 12
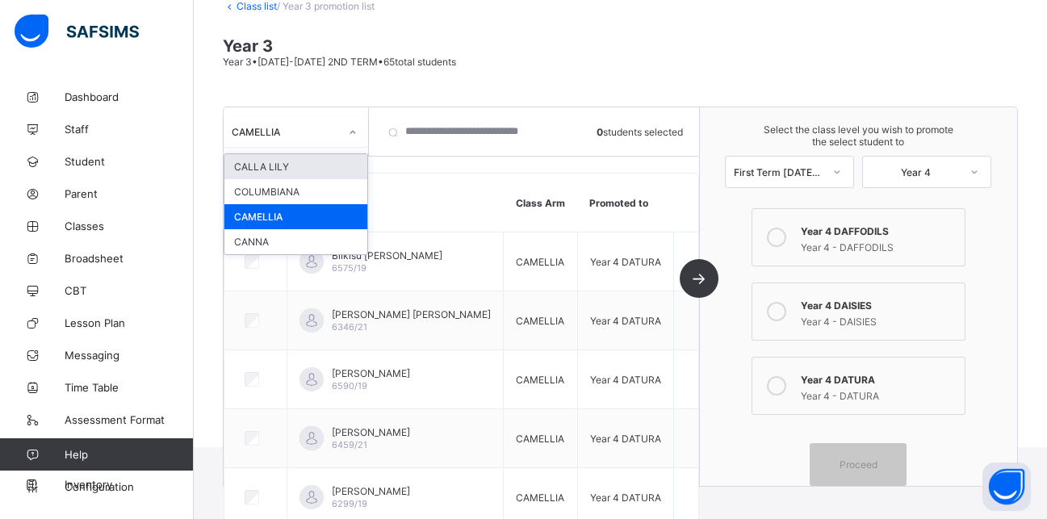
click at [355, 134] on icon at bounding box center [353, 132] width 10 height 16
click at [251, 3] on link "Class list" at bounding box center [257, 6] width 40 height 12
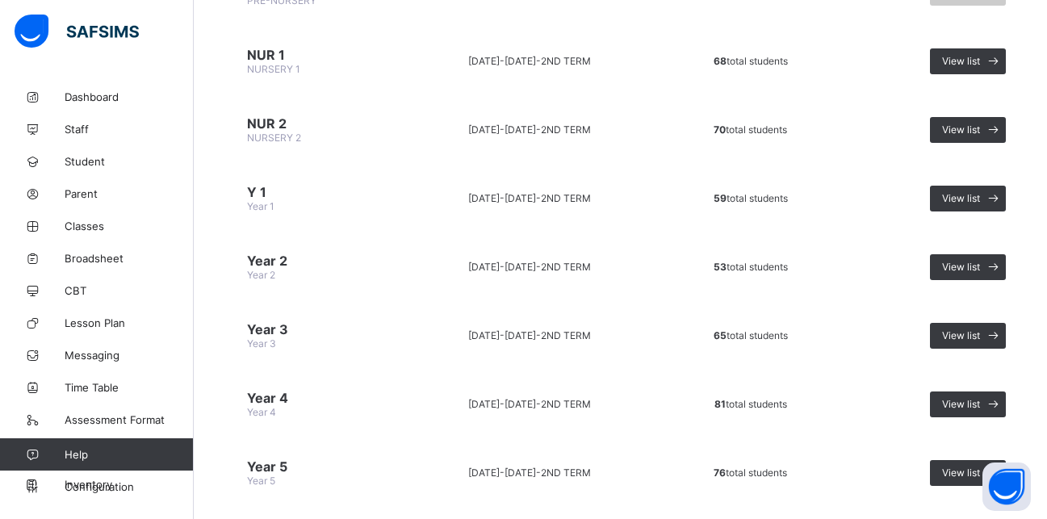
scroll to position [317, 0]
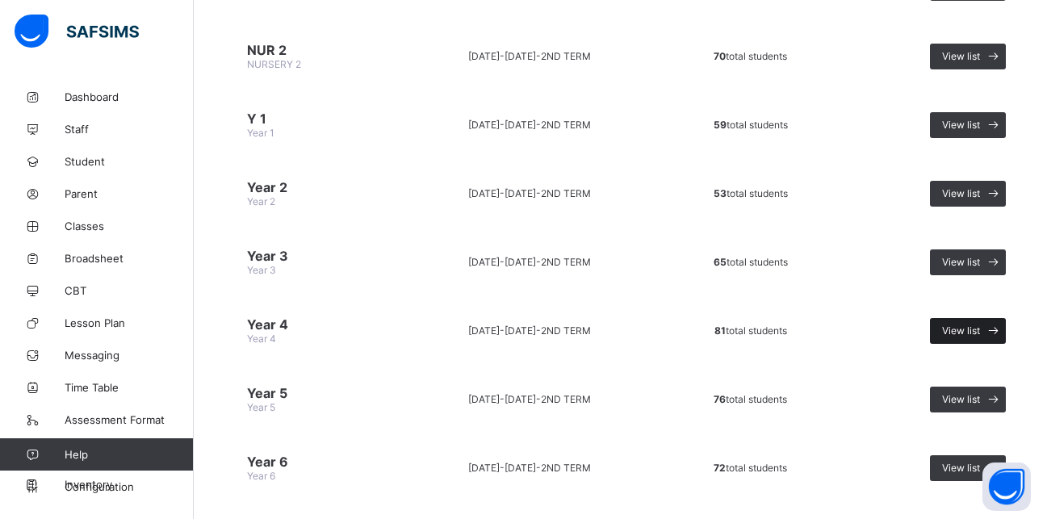
click at [955, 329] on span "View list" at bounding box center [961, 331] width 38 height 12
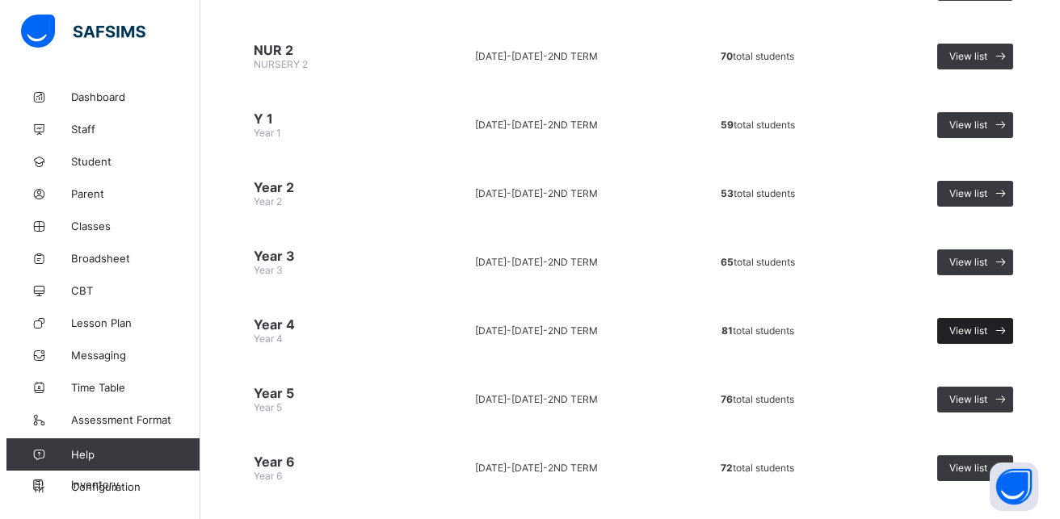
scroll to position [53, 0]
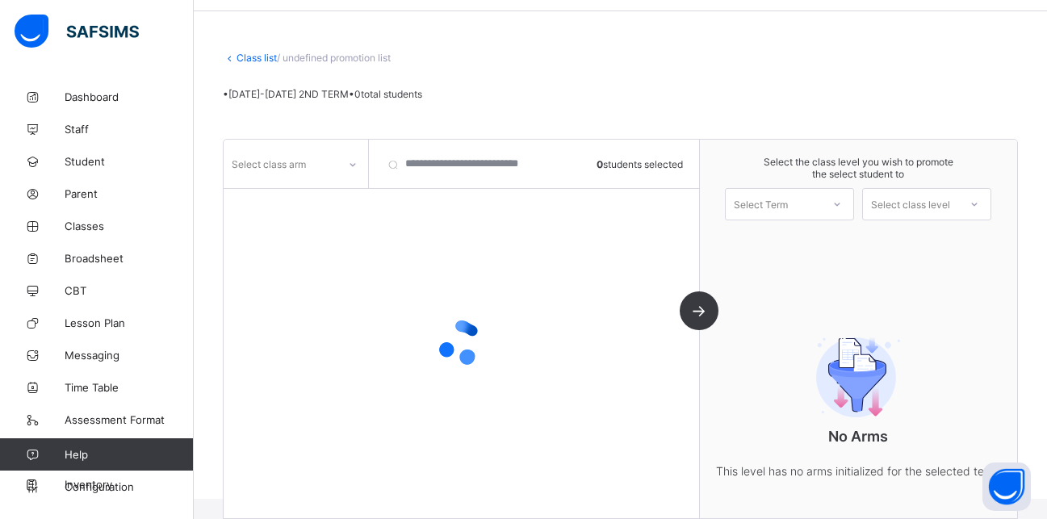
click at [306, 167] on div "Select class arm" at bounding box center [269, 164] width 74 height 31
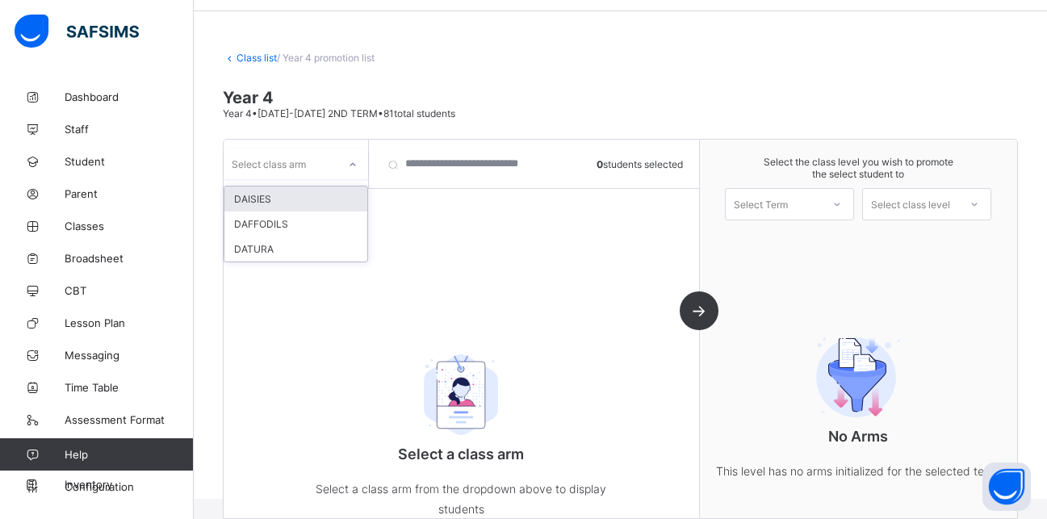
click at [289, 197] on div "DAISIES" at bounding box center [296, 199] width 143 height 25
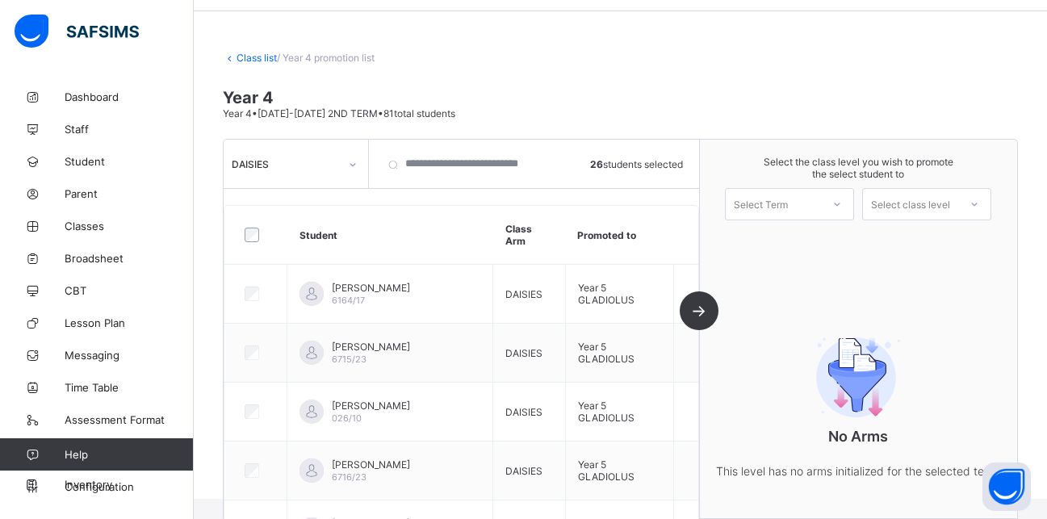
click at [788, 204] on div "Select Term" at bounding box center [761, 204] width 54 height 32
click at [802, 272] on div "First Term [DATE]-[DATE]" at bounding box center [790, 283] width 128 height 37
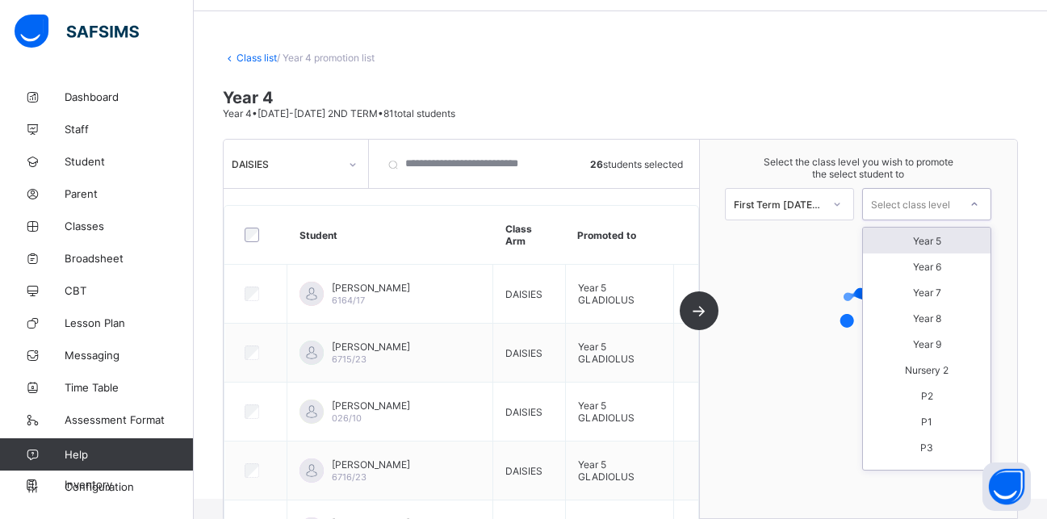
click at [929, 208] on div "Select class level" at bounding box center [910, 204] width 79 height 32
click at [936, 240] on div "Year 5" at bounding box center [927, 241] width 128 height 26
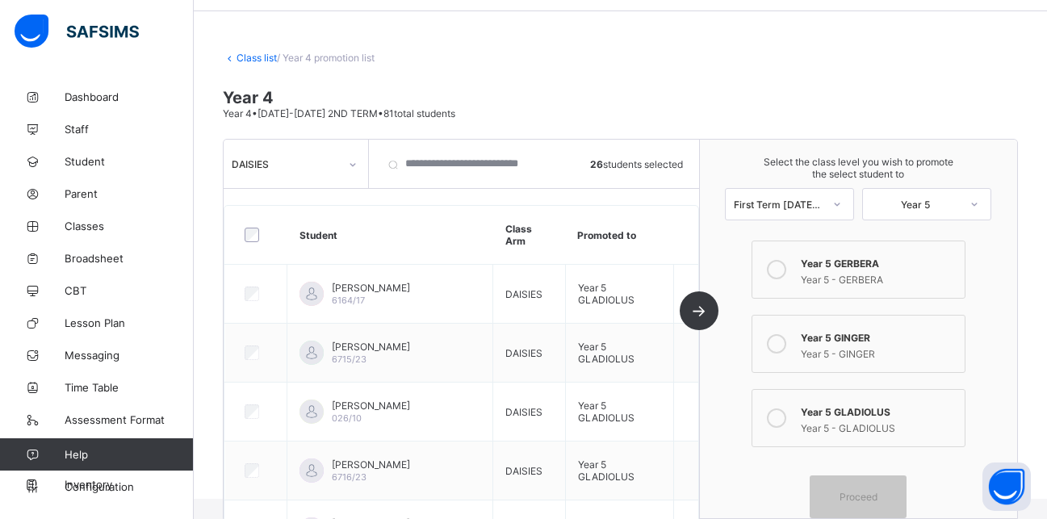
click at [782, 415] on icon at bounding box center [776, 418] width 19 height 19
click at [866, 495] on span "Proceed" at bounding box center [859, 497] width 38 height 12
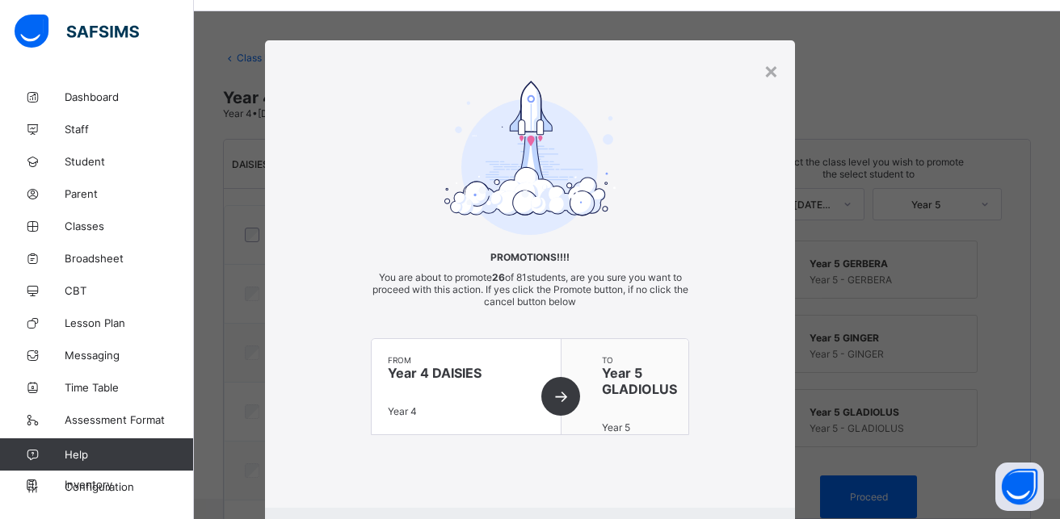
scroll to position [87, 0]
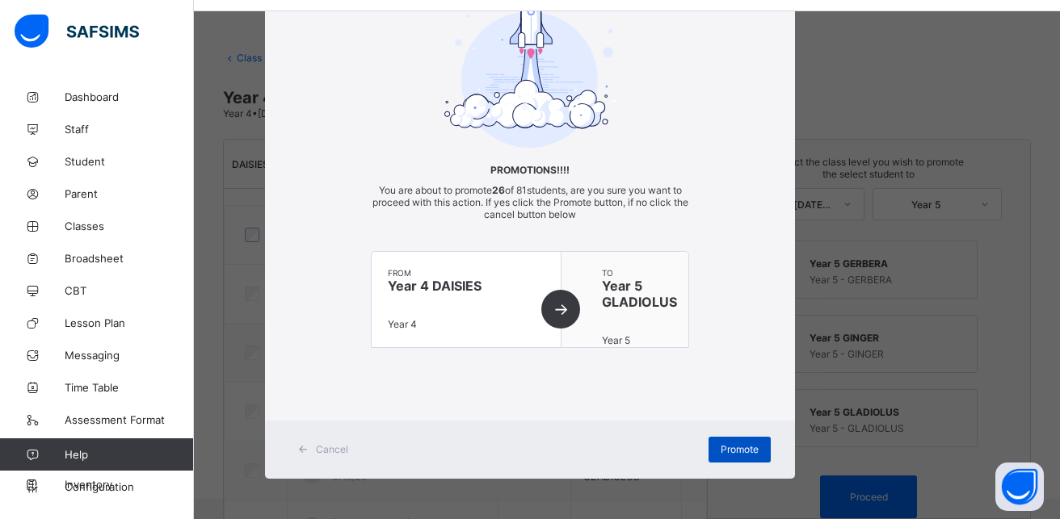
click at [732, 451] on span "Promote" at bounding box center [739, 449] width 38 height 12
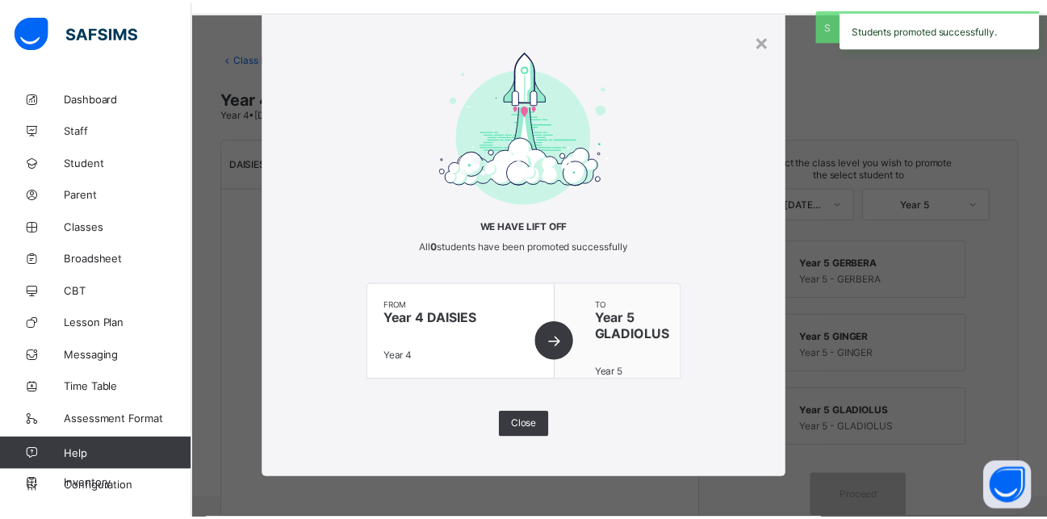
scroll to position [31, 0]
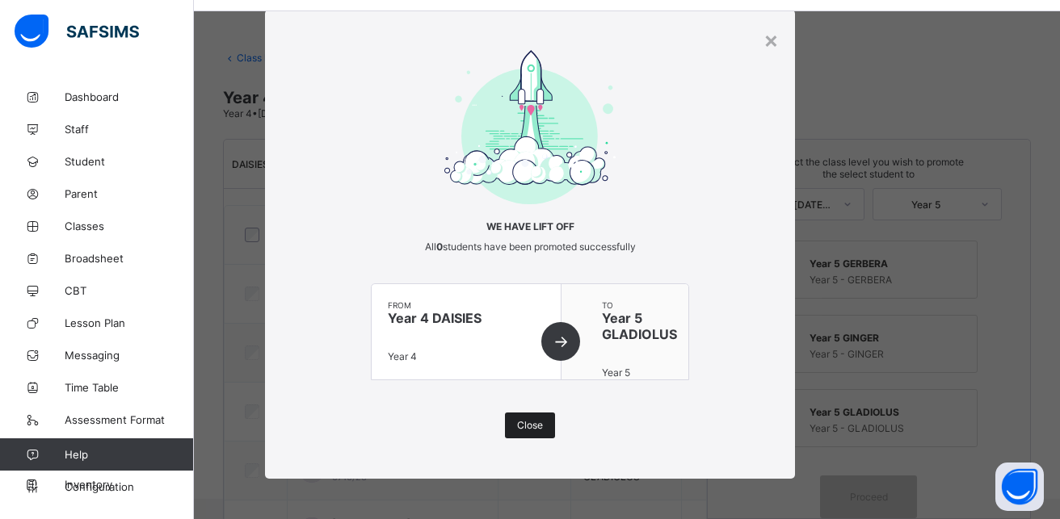
click at [525, 428] on span "Close" at bounding box center [530, 425] width 26 height 12
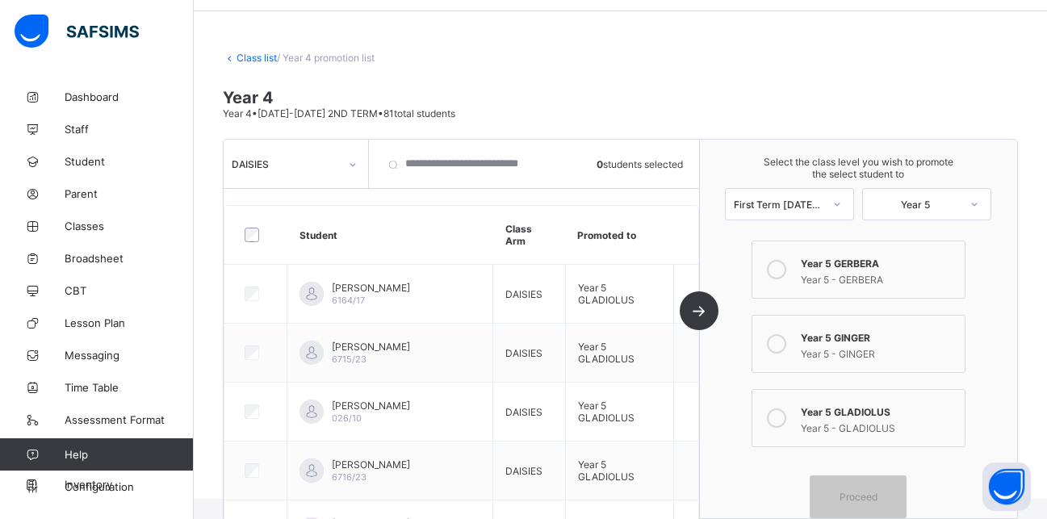
click at [320, 170] on div "DAISIES" at bounding box center [281, 164] width 114 height 23
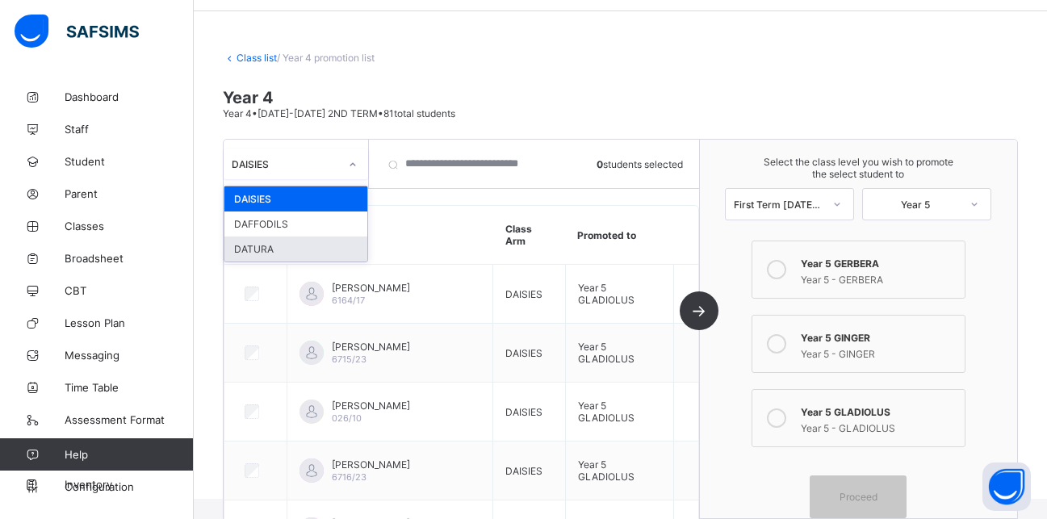
click at [266, 246] on div "DATURA" at bounding box center [296, 249] width 143 height 25
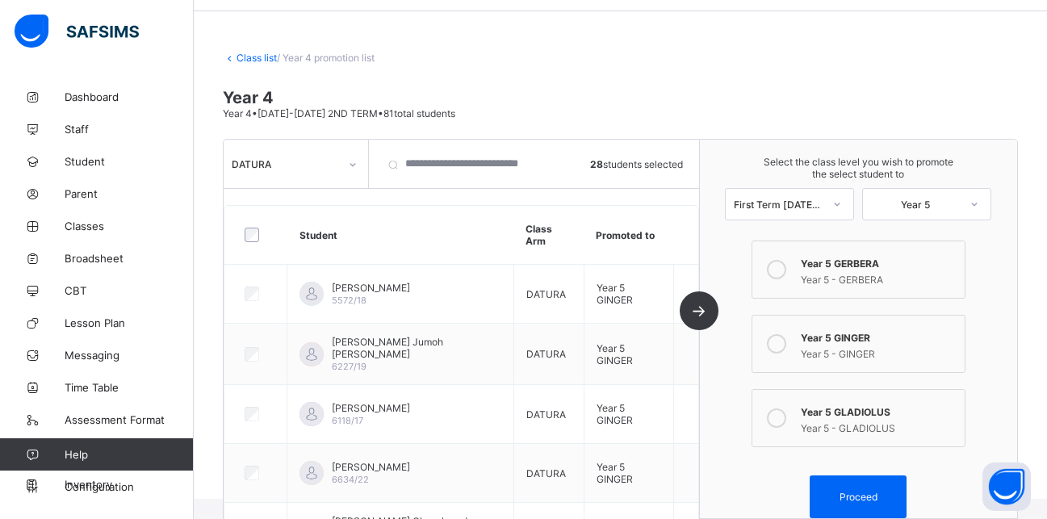
click at [909, 204] on div "Year 5" at bounding box center [915, 204] width 89 height 12
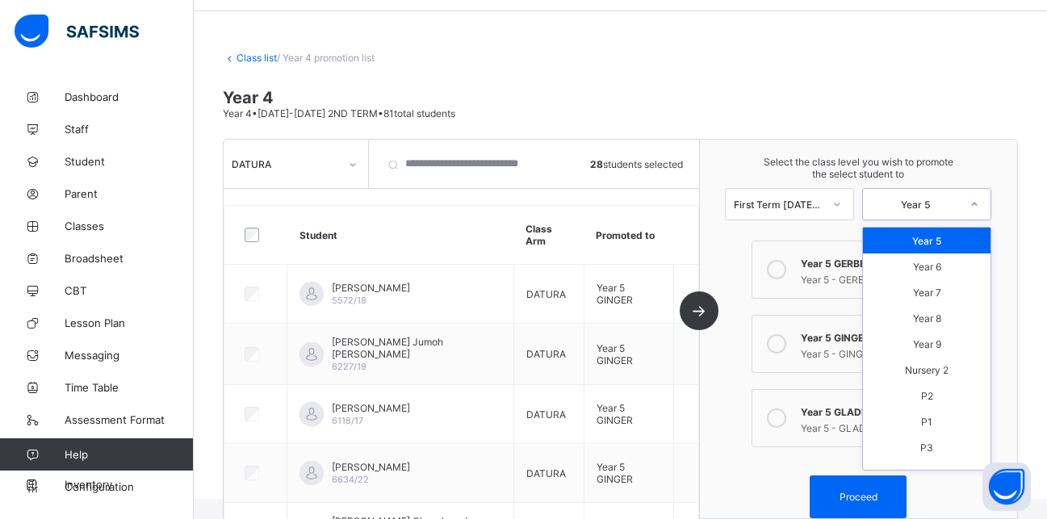
click at [828, 241] on label "Year 5 GERBERA Year 5 - GERBERA" at bounding box center [859, 270] width 214 height 58
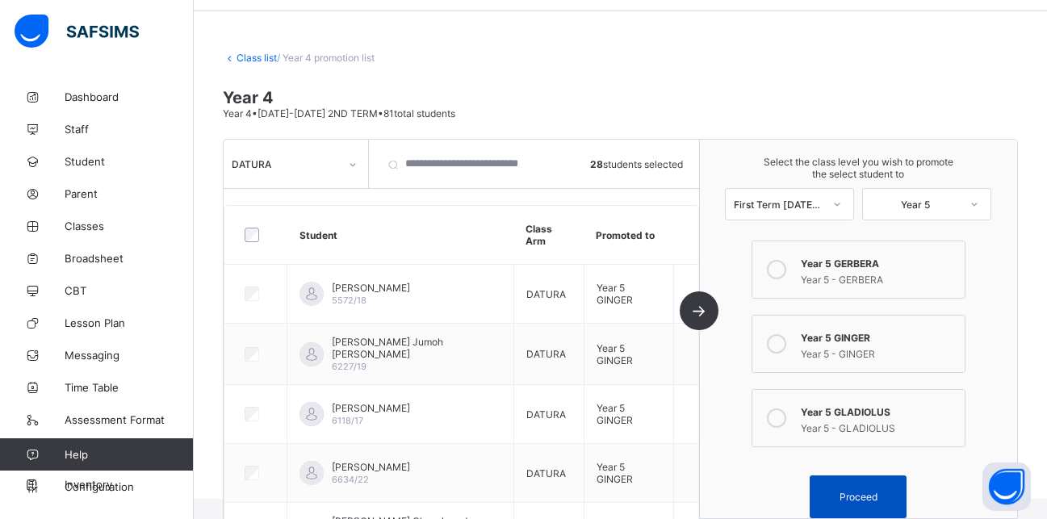
click at [875, 497] on span "Proceed" at bounding box center [859, 497] width 38 height 12
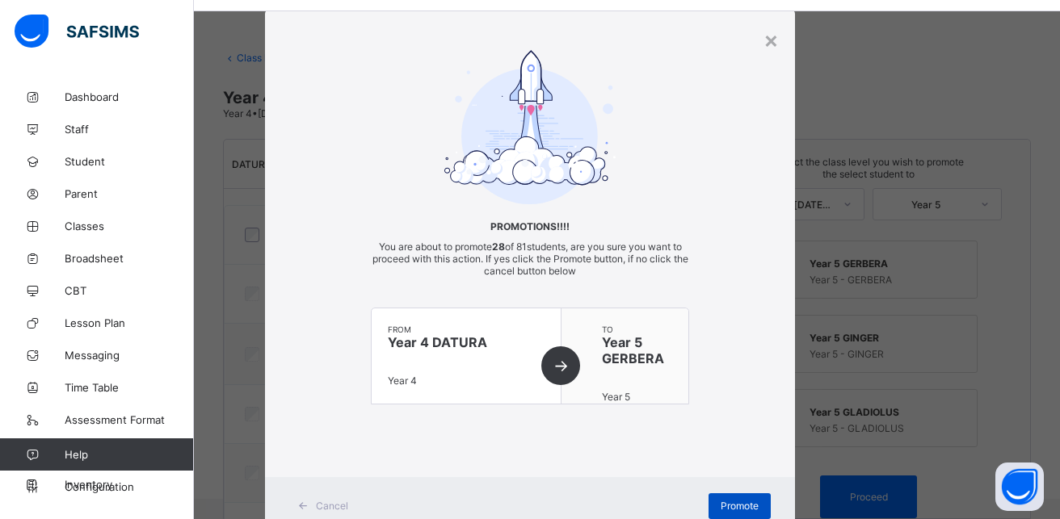
click at [735, 507] on span "Promote" at bounding box center [739, 506] width 38 height 12
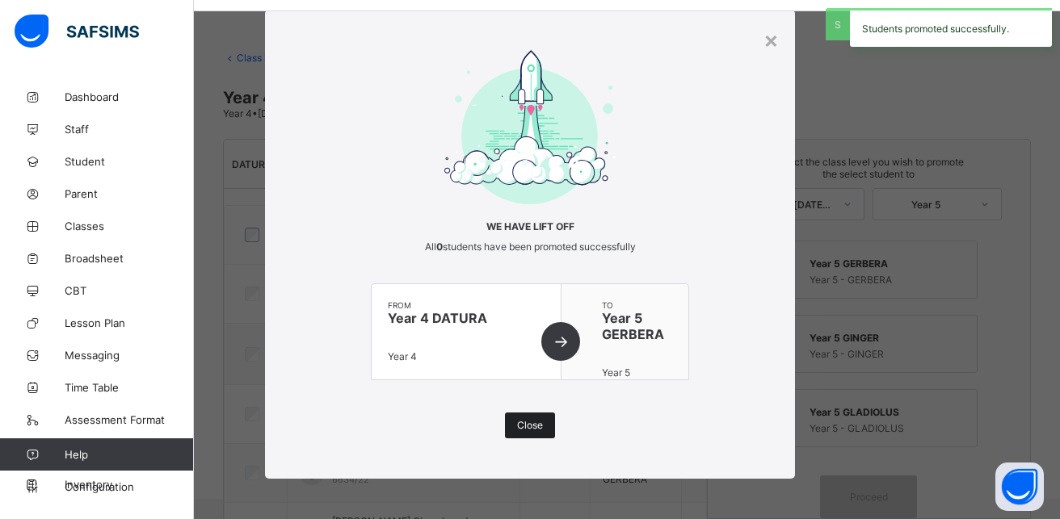
click at [529, 427] on span "Close" at bounding box center [530, 425] width 26 height 12
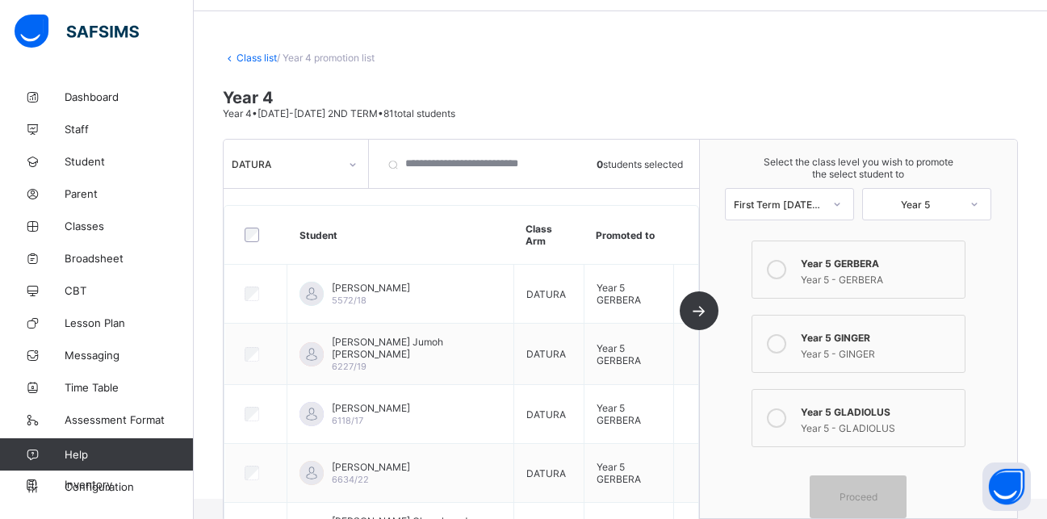
click at [316, 172] on div "DATURA" at bounding box center [281, 164] width 114 height 23
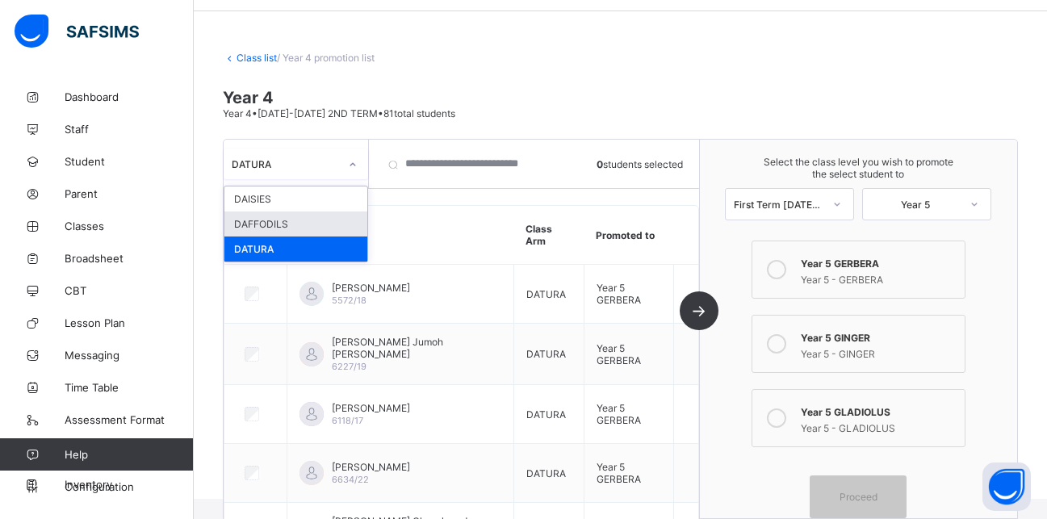
click at [279, 224] on div "DAFFODILS" at bounding box center [296, 224] width 143 height 25
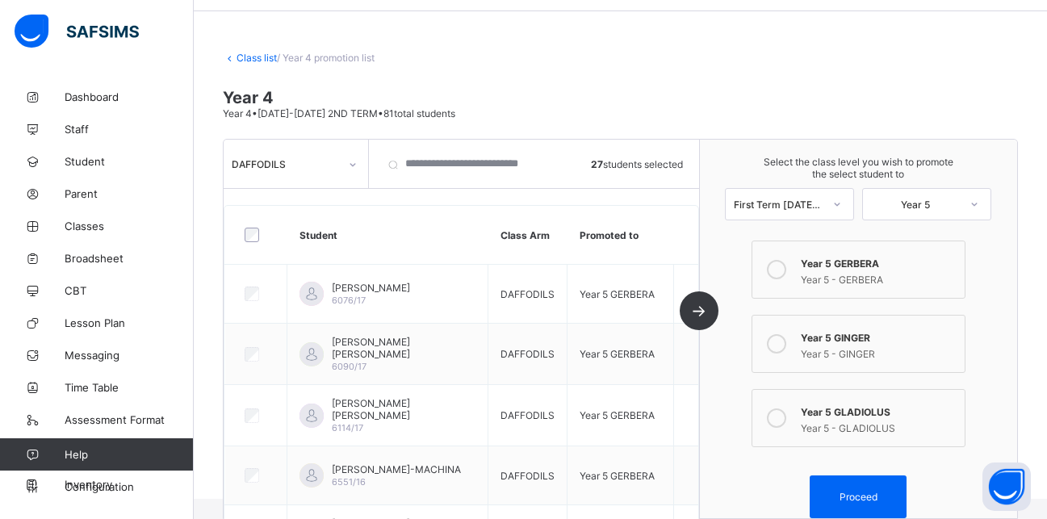
click at [786, 338] on icon at bounding box center [776, 343] width 19 height 19
click at [875, 502] on span "Proceed" at bounding box center [859, 497] width 38 height 12
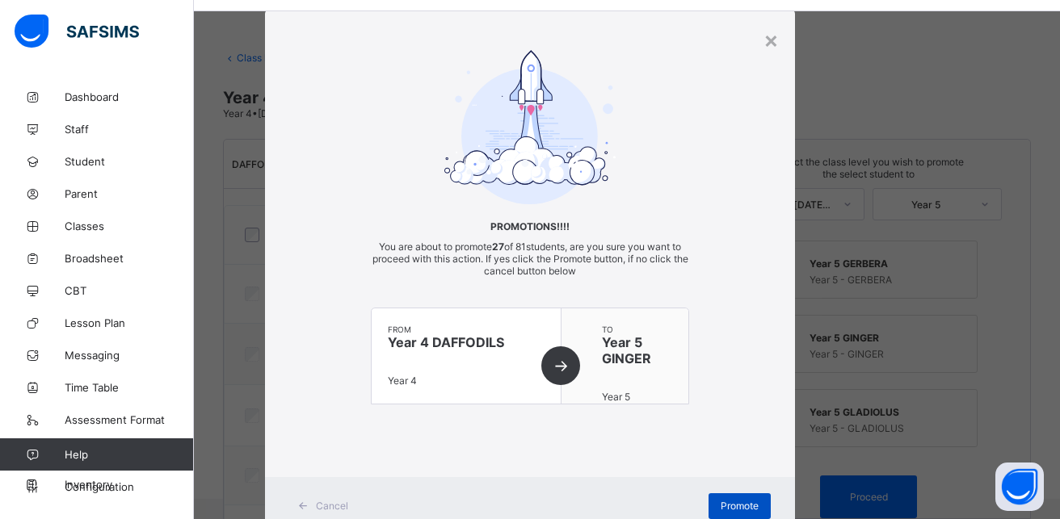
click at [724, 503] on span "Promote" at bounding box center [739, 506] width 38 height 12
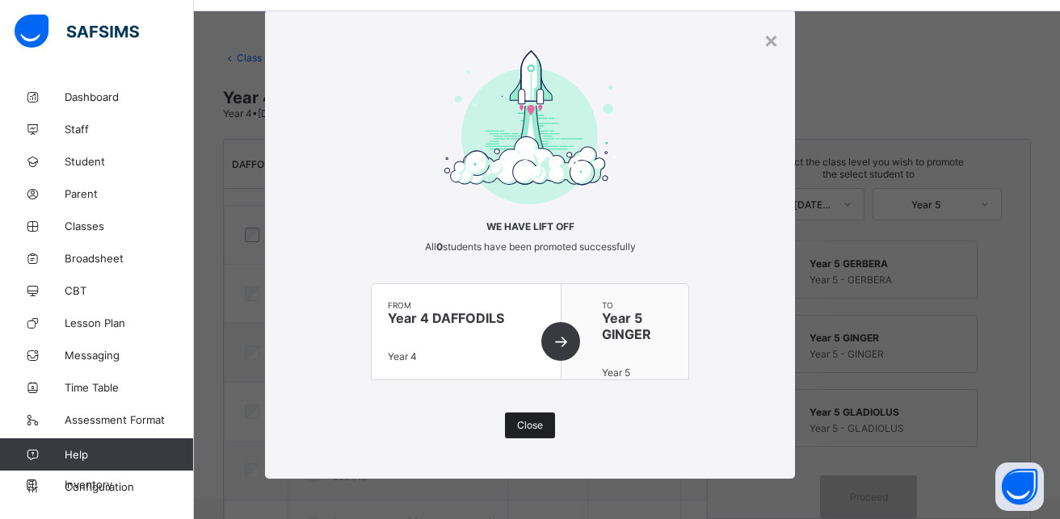
click at [529, 418] on div "Close" at bounding box center [530, 426] width 50 height 26
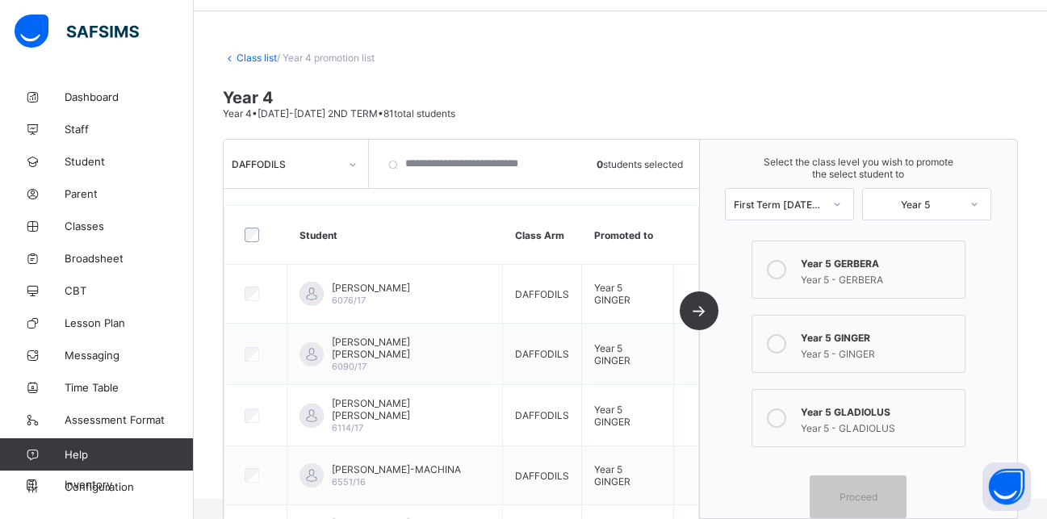
click at [250, 53] on link "Class list" at bounding box center [257, 58] width 40 height 12
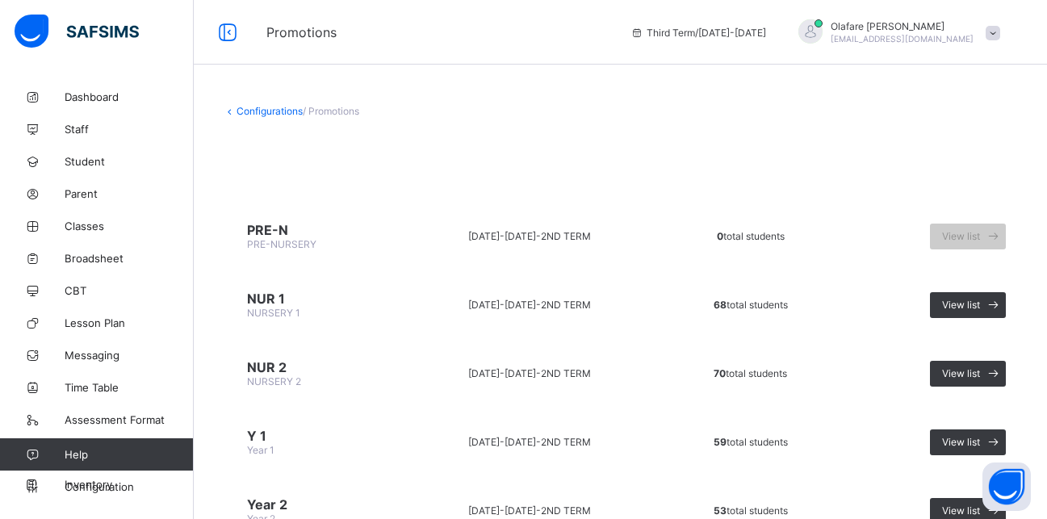
click at [262, 111] on link "Configurations" at bounding box center [270, 111] width 66 height 12
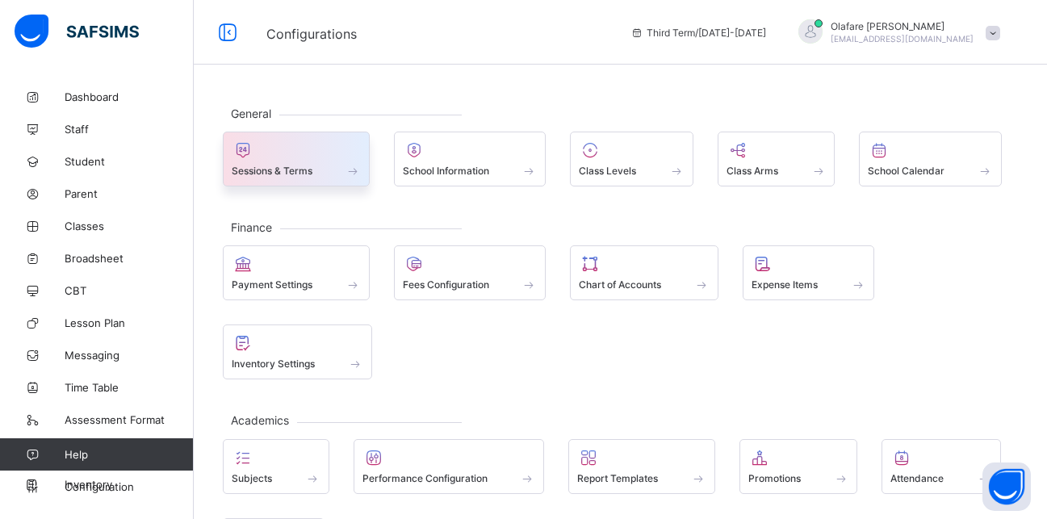
click at [270, 159] on div at bounding box center [296, 150] width 129 height 19
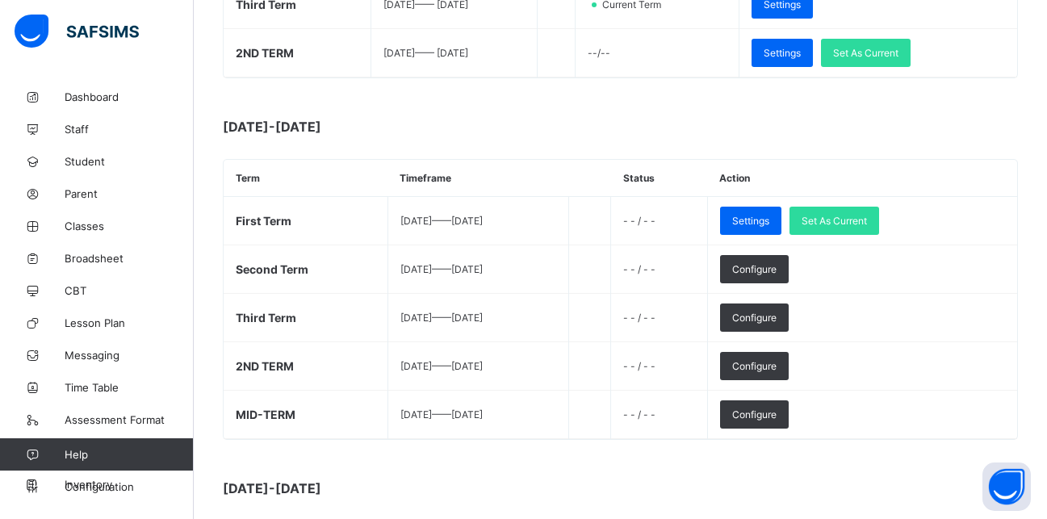
scroll to position [451, 0]
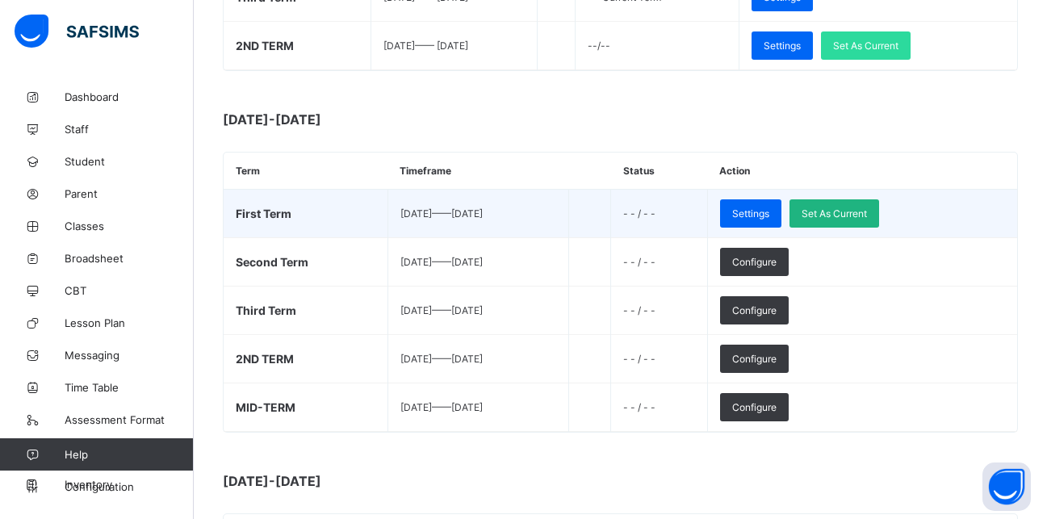
click at [867, 216] on span "Set As Current" at bounding box center [834, 214] width 65 height 12
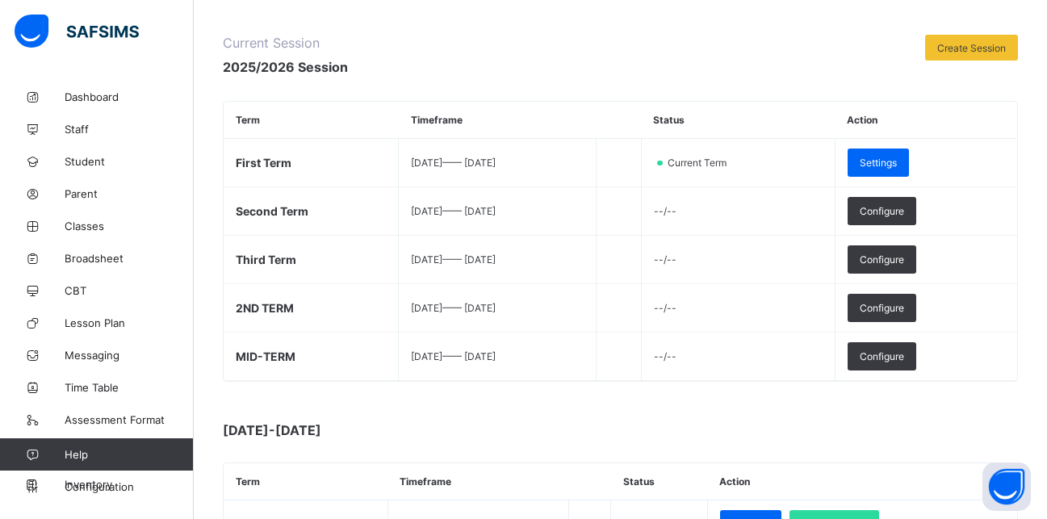
scroll to position [138, 0]
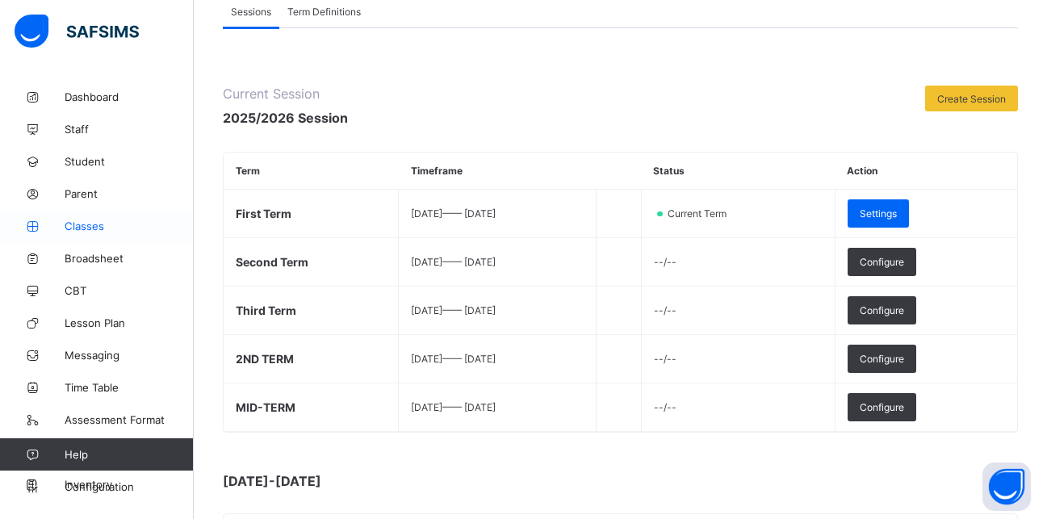
click at [90, 228] on span "Classes" at bounding box center [129, 226] width 129 height 13
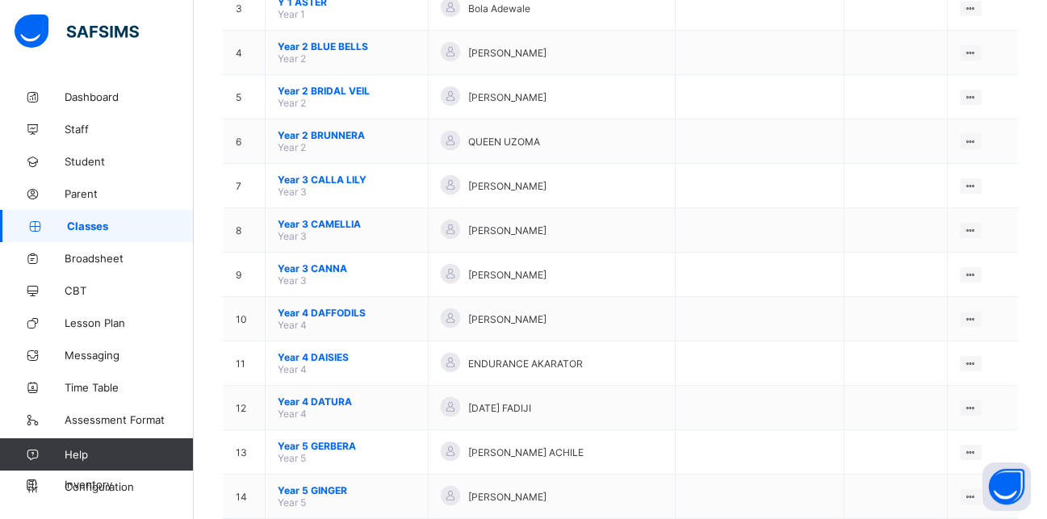
scroll to position [287, 0]
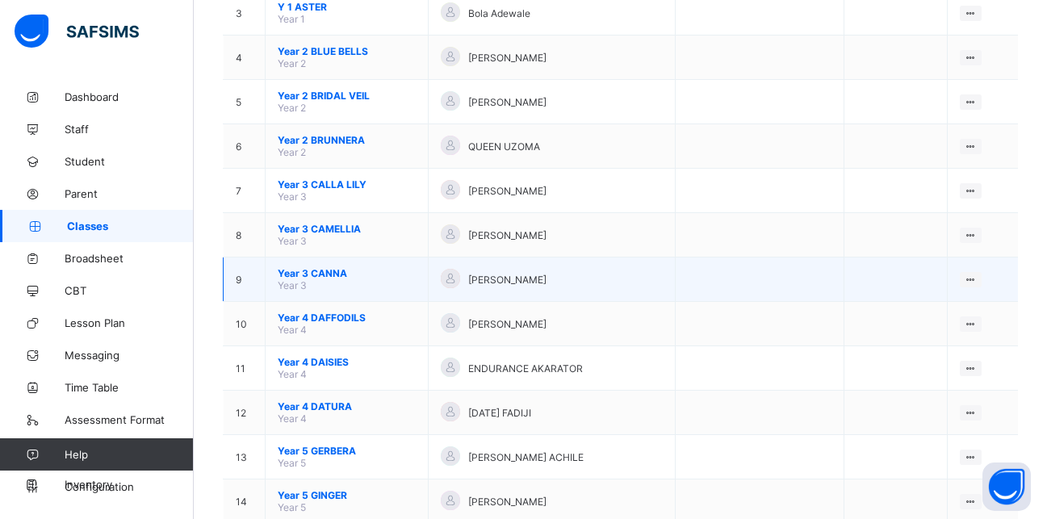
click at [325, 271] on span "Year 3 CANNA" at bounding box center [347, 273] width 138 height 12
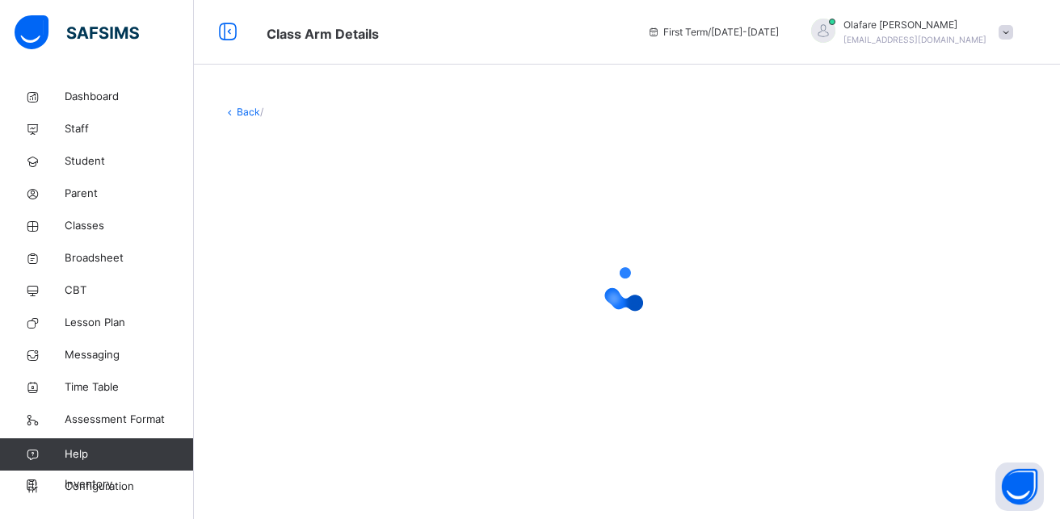
click at [1059, 1] on html "Class Arm Details First Term / [DATE]-[DATE] Olafare [PERSON_NAME] [EMAIL_ADDRE…" at bounding box center [530, 259] width 1060 height 519
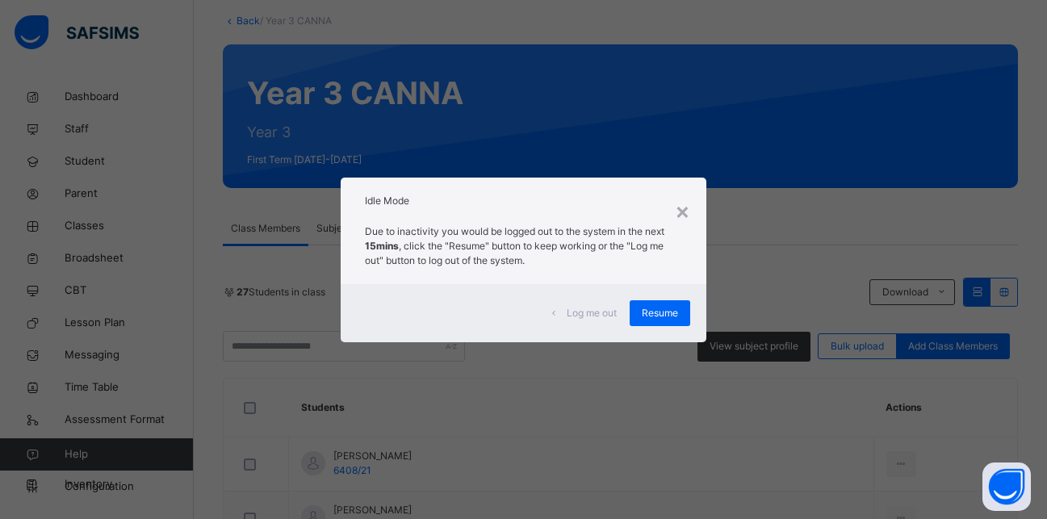
scroll to position [167, 0]
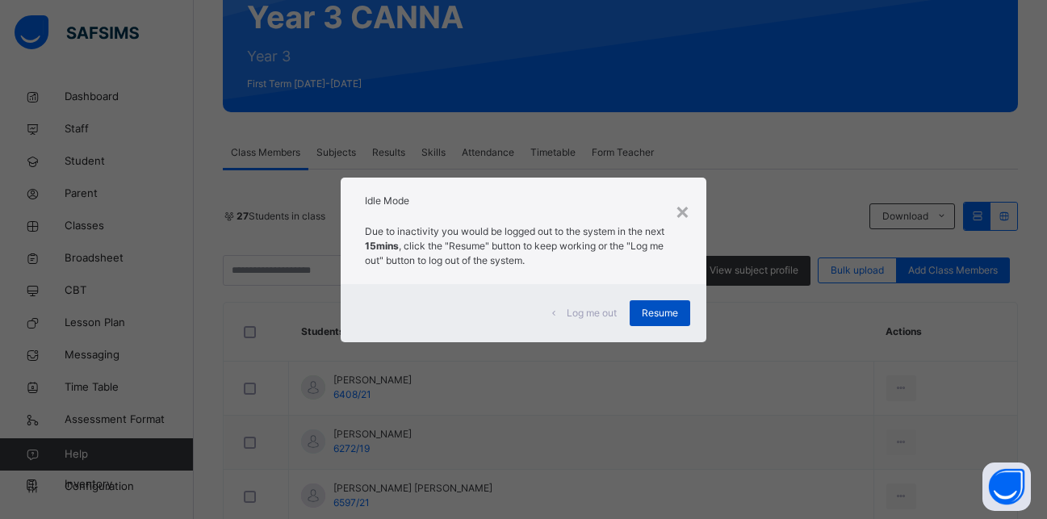
click at [664, 308] on span "Resume" at bounding box center [660, 313] width 36 height 15
